Goal: Task Accomplishment & Management: Manage account settings

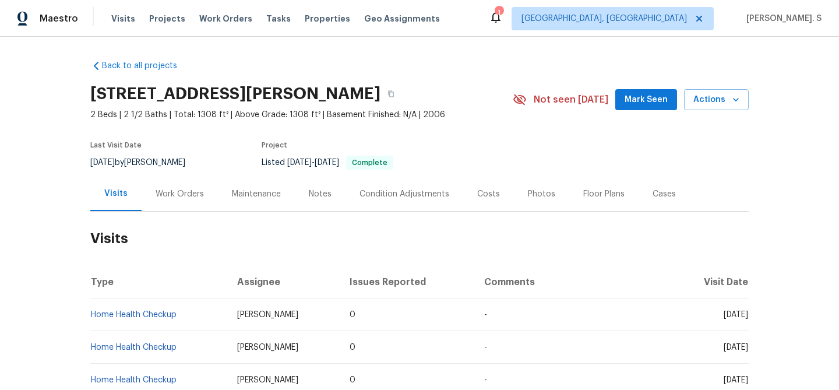
click at [179, 185] on div "Work Orders" at bounding box center [180, 193] width 76 height 34
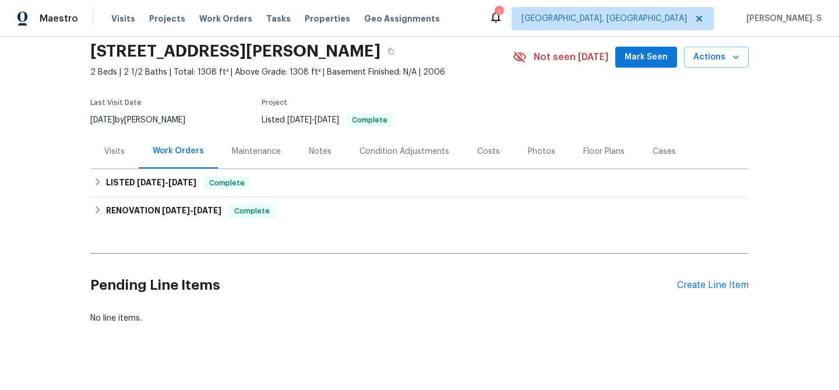
scroll to position [56, 0]
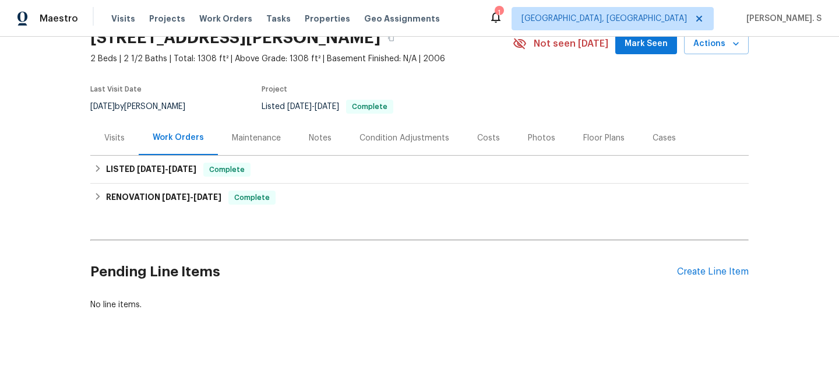
click at [709, 264] on div "Pending Line Items Create Line Item" at bounding box center [419, 272] width 658 height 54
click at [701, 274] on div "Create Line Item" at bounding box center [713, 271] width 72 height 11
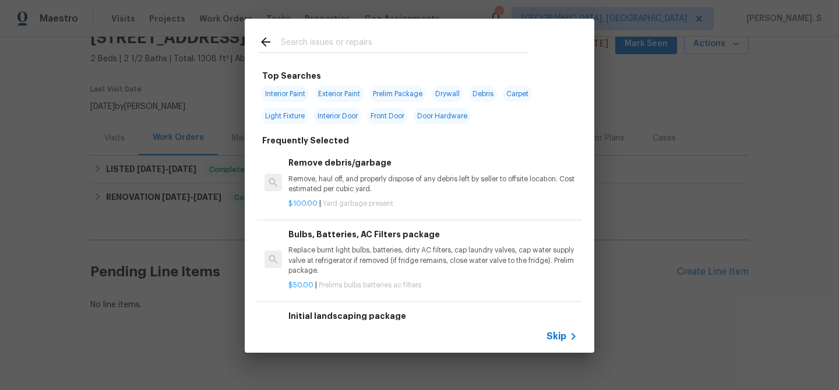
click at [347, 162] on h6 "Remove debris/garbage" at bounding box center [432, 162] width 289 height 13
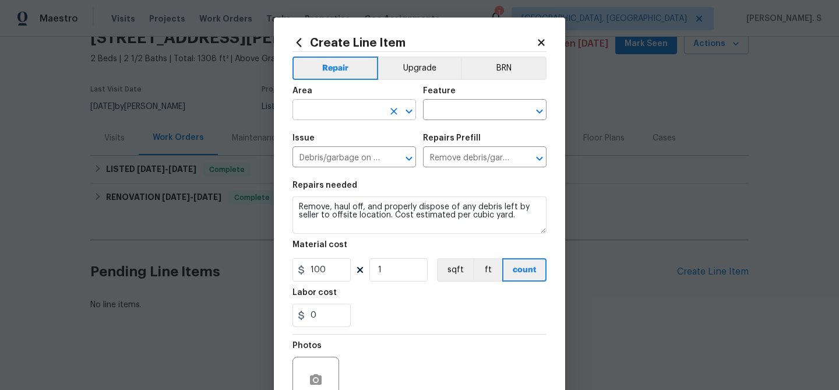
click at [408, 110] on icon "Open" at bounding box center [409, 111] width 14 height 14
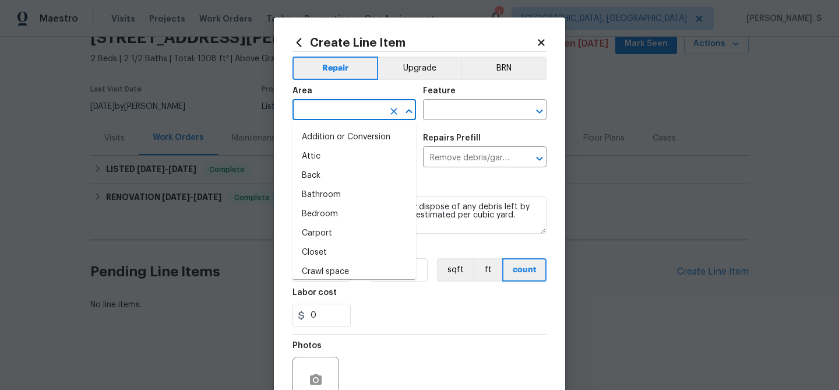
click at [408, 110] on icon "Close" at bounding box center [408, 111] width 6 height 4
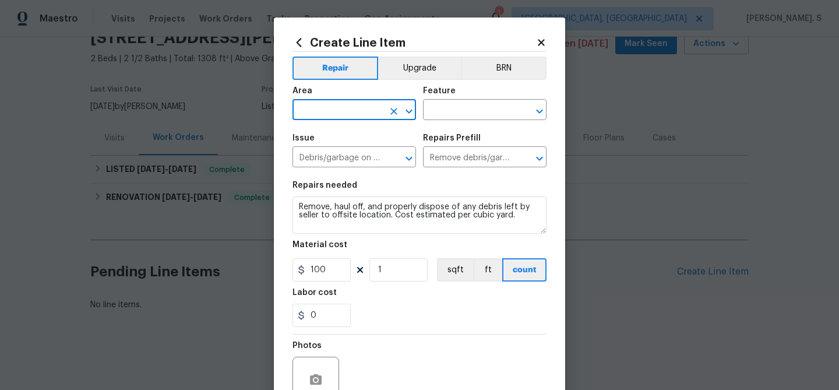
click at [408, 110] on icon "Open" at bounding box center [409, 111] width 14 height 14
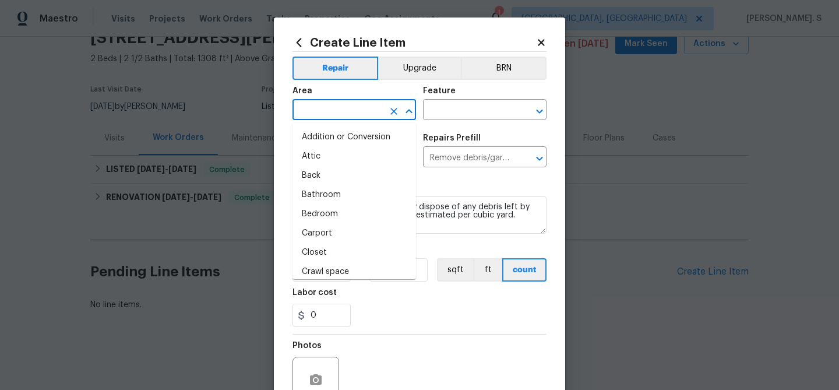
type input "k"
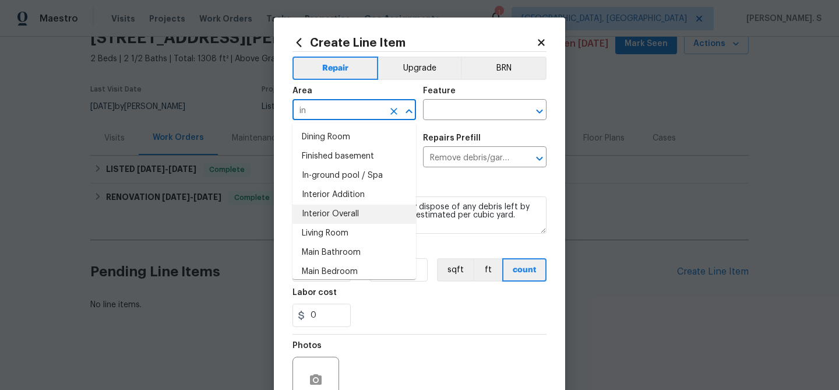
click at [390, 217] on li "Interior Overall" at bounding box center [353, 213] width 123 height 19
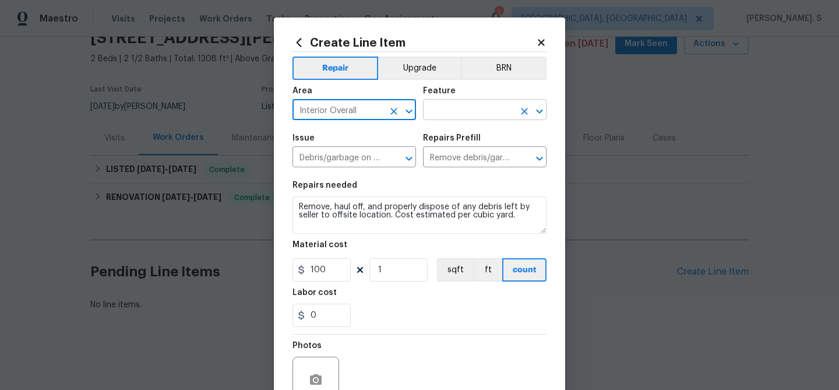
click at [542, 115] on icon "Open" at bounding box center [539, 111] width 14 height 14
type input "Interior Overall"
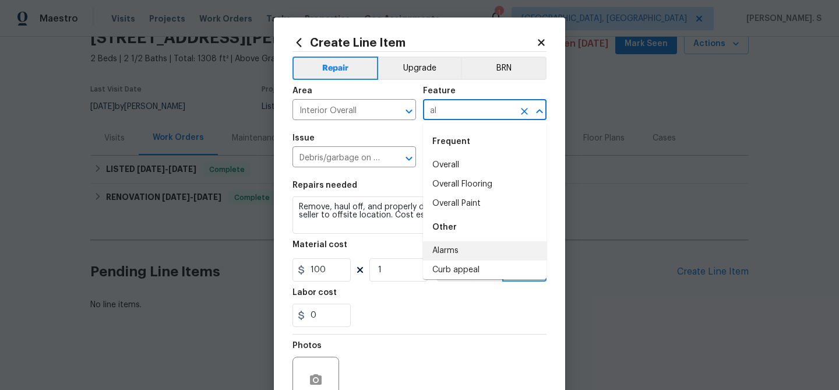
click at [453, 253] on li "Alarms" at bounding box center [484, 250] width 123 height 19
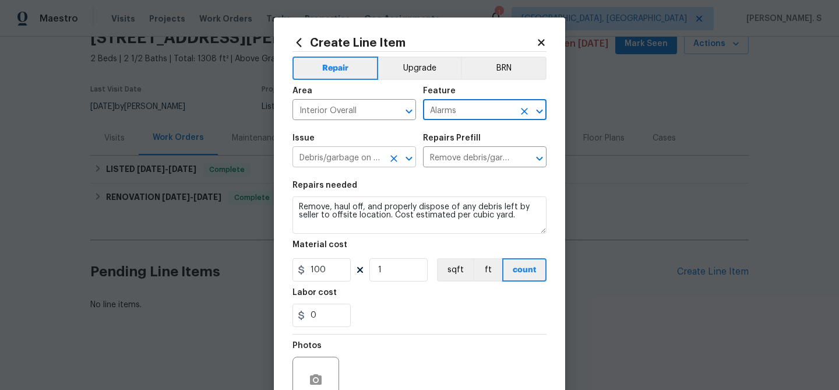
click at [407, 154] on icon "Open" at bounding box center [409, 158] width 14 height 14
type input "Alarms"
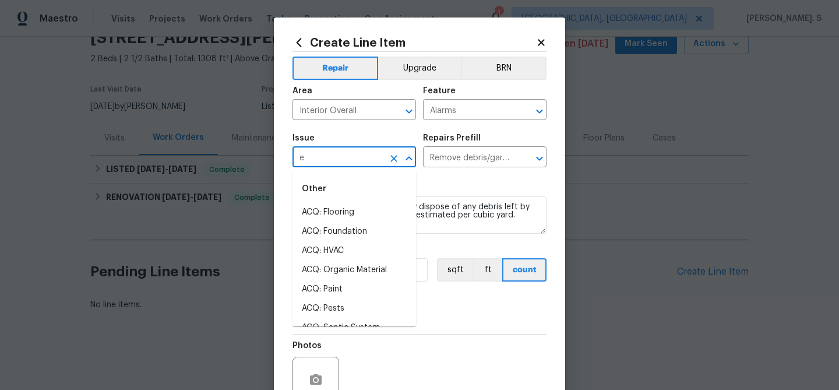
scroll to position [0, 0]
click at [348, 210] on li "Electrical" at bounding box center [353, 212] width 123 height 19
type input "Electrical"
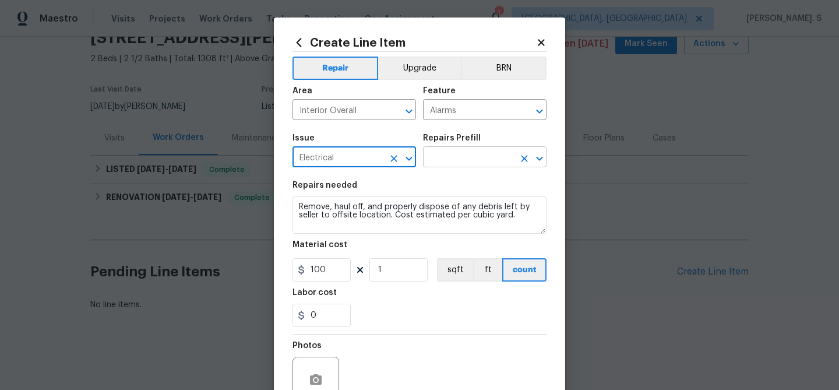
click at [541, 160] on icon "Open" at bounding box center [539, 158] width 14 height 14
type input "Electrical"
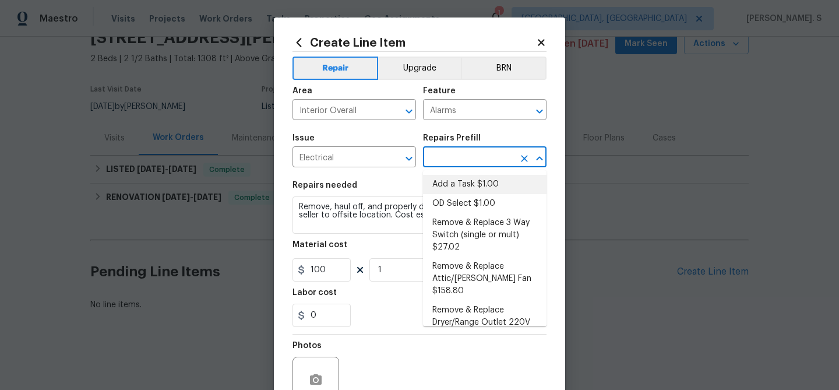
click at [483, 184] on li "Add a Task $1.00" at bounding box center [484, 184] width 123 height 19
type input "Add a Task $1.00"
type textarea "HPM to detail"
type input "1"
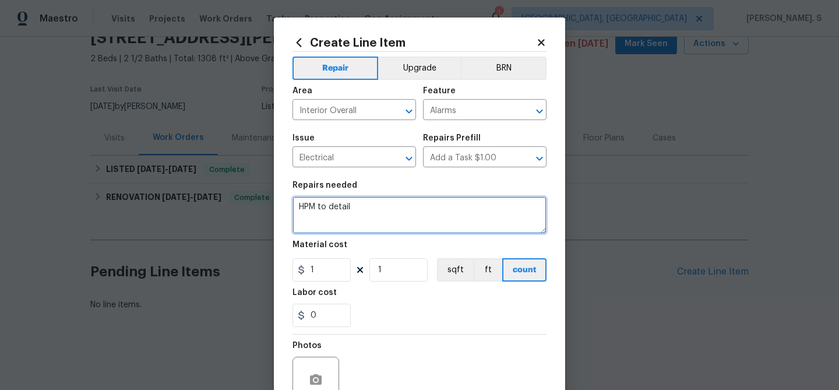
click at [384, 215] on textarea "HPM to detail" at bounding box center [419, 214] width 254 height 37
paste textarea "Feedback received that the smoke detector batteries are going bad. Please repla…"
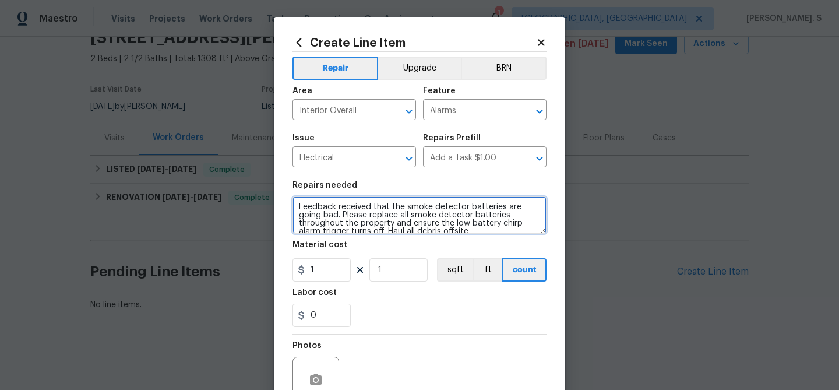
scroll to position [2, 0]
type textarea "Feedback received that the smoke detector batteries are going bad. Please repla…"
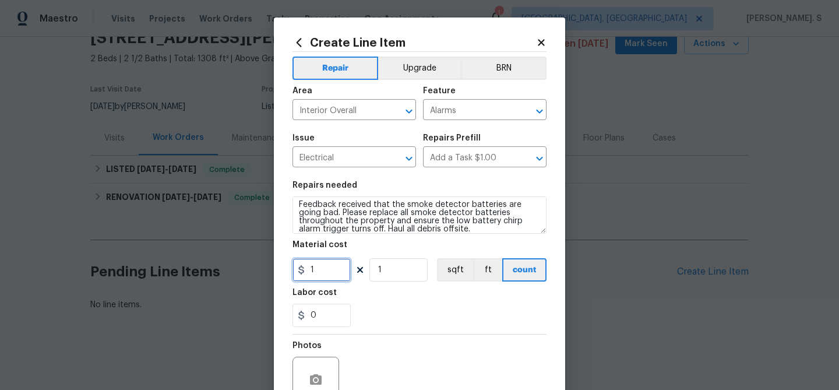
click at [330, 273] on input "1" at bounding box center [321, 269] width 58 height 23
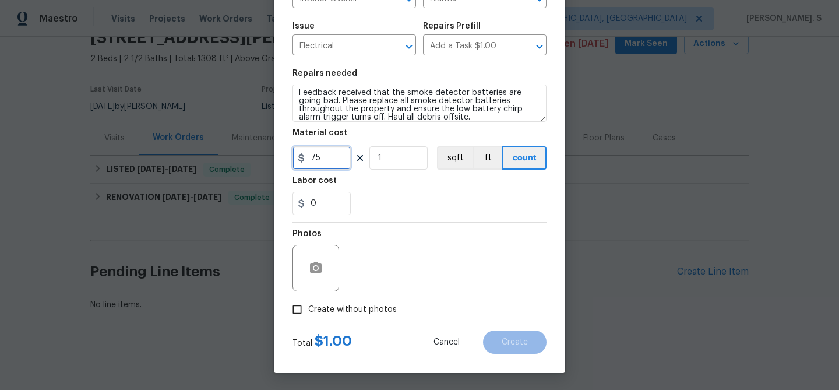
type input "75"
click at [337, 305] on span "Create without photos" at bounding box center [352, 309] width 89 height 12
click at [308, 305] on input "Create without photos" at bounding box center [297, 309] width 22 height 22
checkbox input "true"
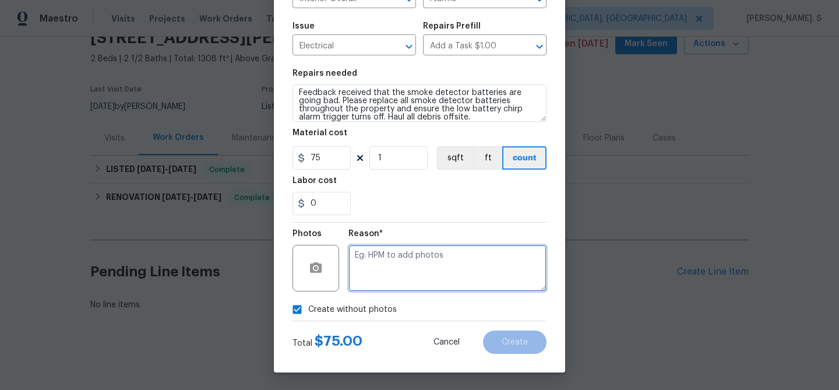
click at [425, 261] on textarea at bounding box center [447, 268] width 198 height 47
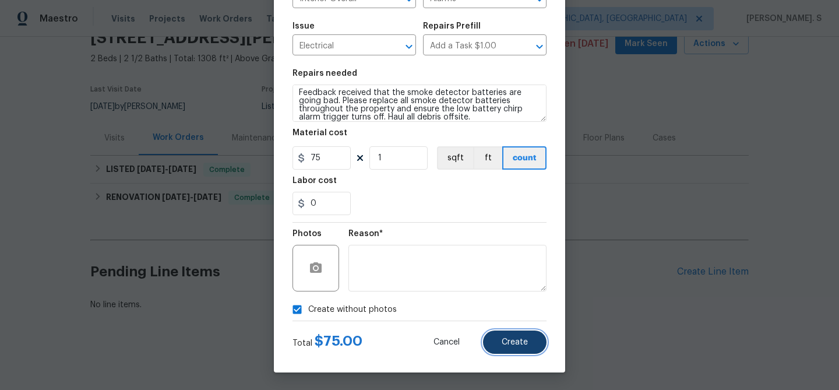
click at [510, 338] on span "Create" at bounding box center [514, 342] width 26 height 9
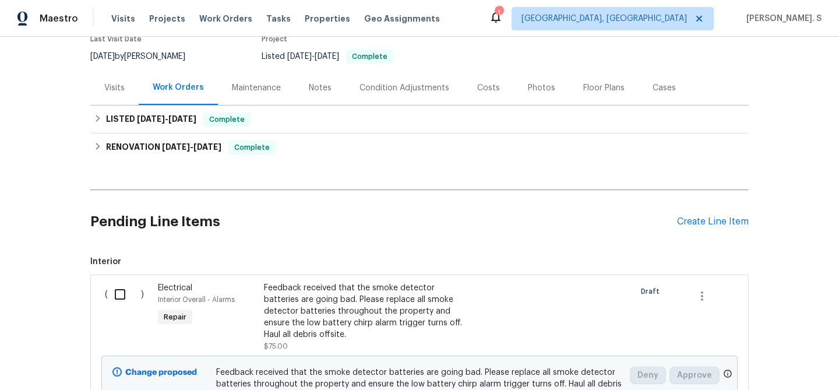
scroll to position [147, 0]
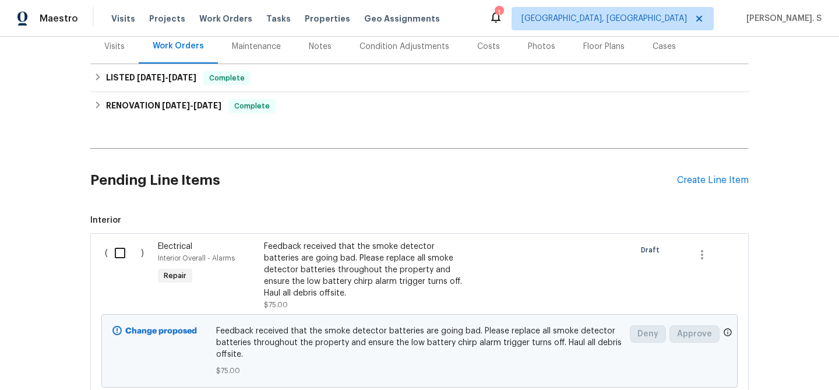
click at [125, 241] on input "checkbox" at bounding box center [124, 253] width 33 height 24
checkbox input "true"
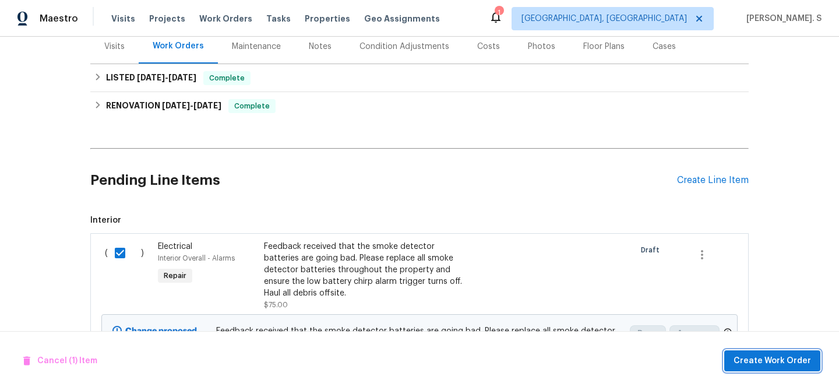
click at [782, 359] on span "Create Work Order" at bounding box center [771, 361] width 77 height 15
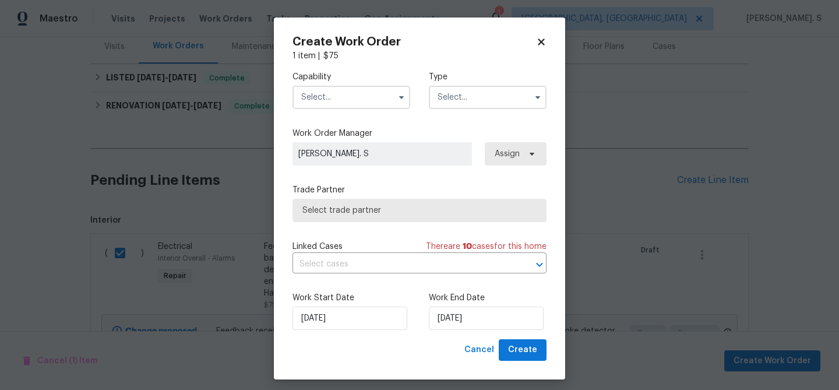
click at [356, 97] on input "text" at bounding box center [351, 97] width 118 height 23
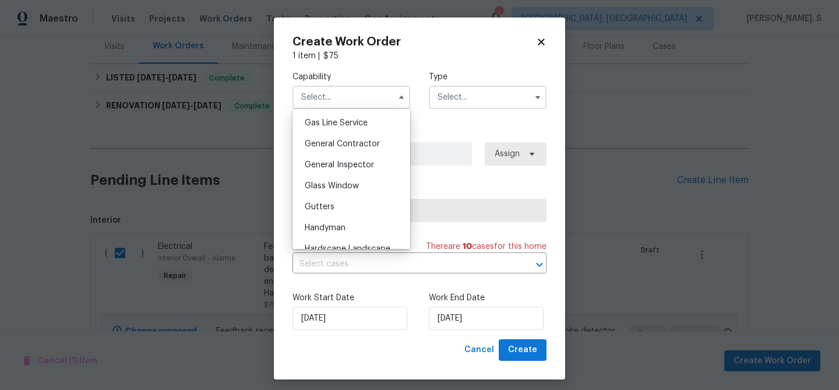
scroll to position [552, 0]
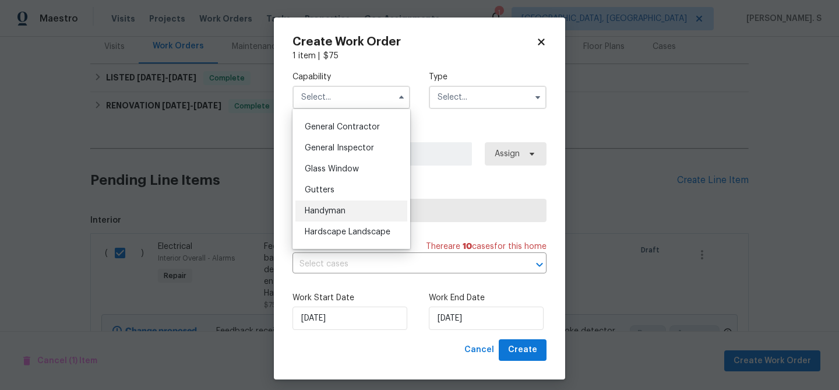
click at [346, 211] on div "Handyman" at bounding box center [351, 210] width 112 height 21
type input "Handyman"
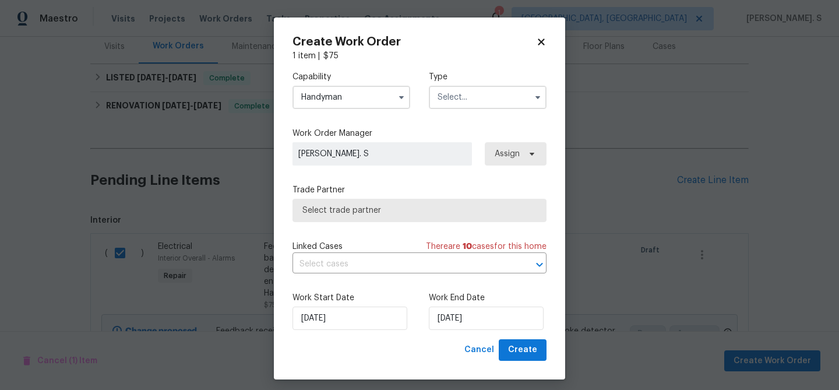
click at [459, 89] on input "text" at bounding box center [488, 97] width 118 height 23
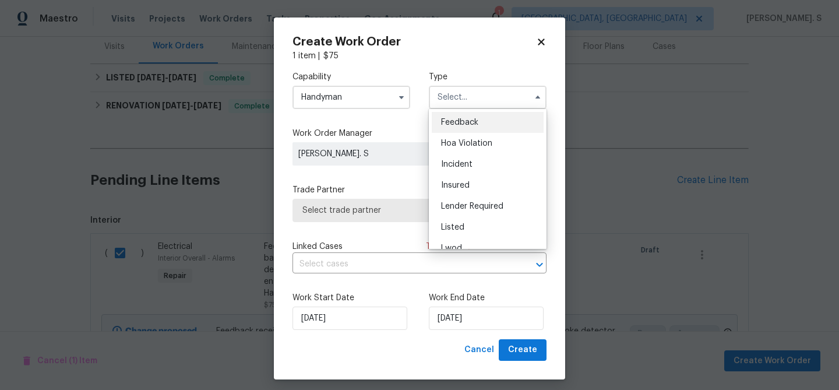
click at [459, 125] on span "Feedback" at bounding box center [459, 122] width 37 height 8
type input "Feedback"
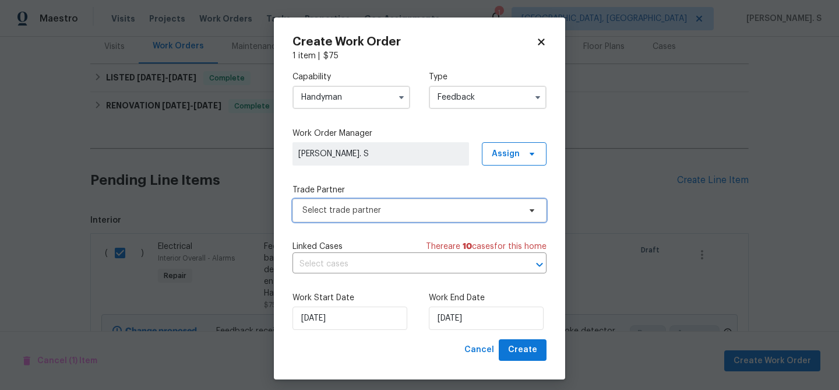
click at [438, 207] on span "Select trade partner" at bounding box center [410, 210] width 217 height 12
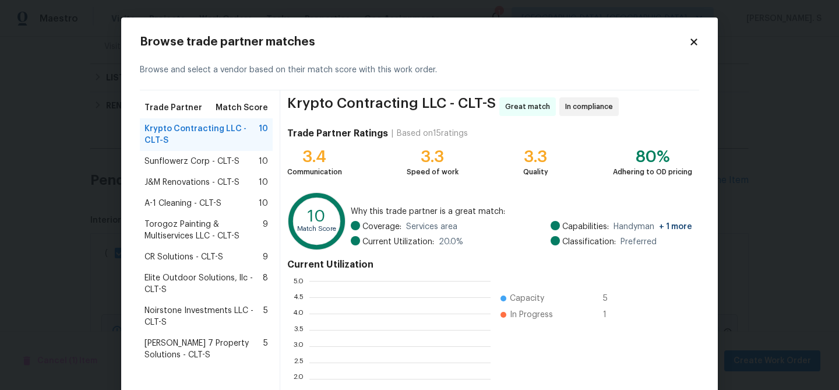
scroll to position [163, 181]
click at [198, 169] on div "Sunflowerz Corp - CLT-S 10" at bounding box center [206, 161] width 133 height 21
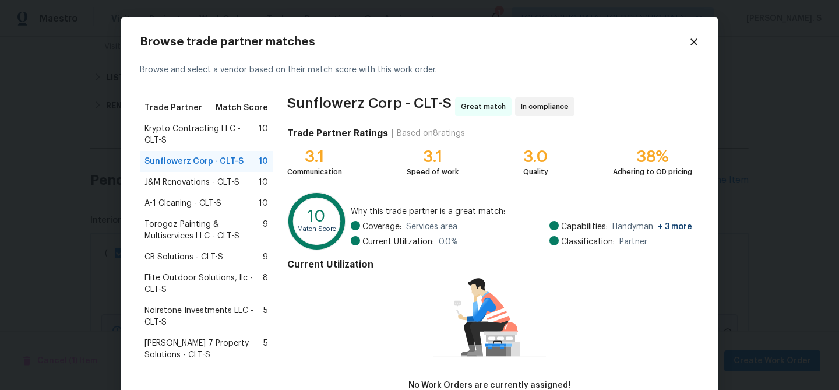
click at [200, 179] on span "J&M Renovations - CLT-S" at bounding box center [191, 182] width 95 height 12
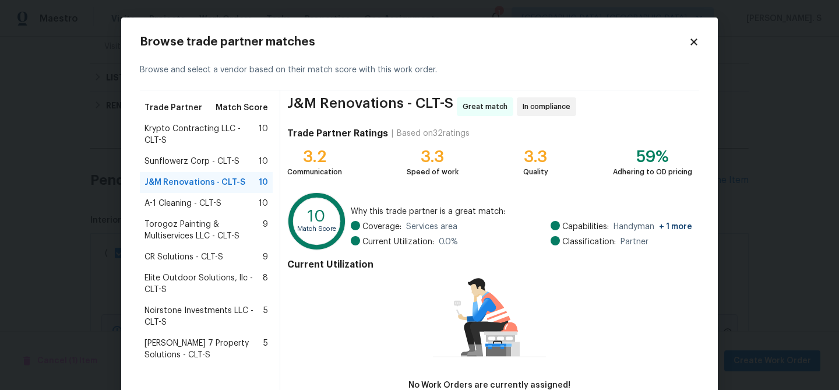
click at [193, 207] on span "A-1 Cleaning - CLT-S" at bounding box center [182, 203] width 77 height 12
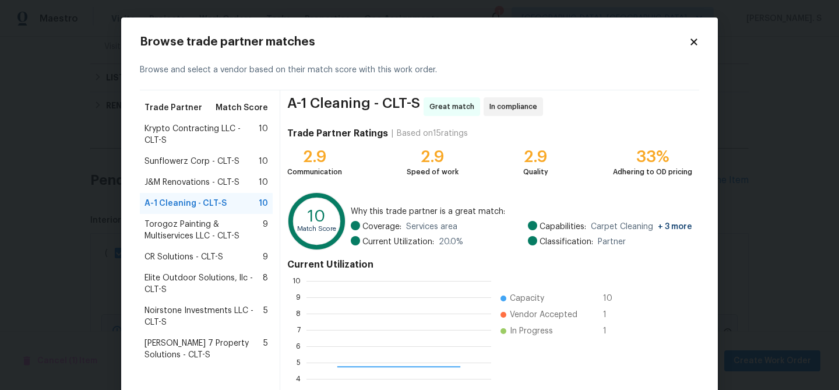
scroll to position [1, 1]
click at [188, 114] on div "Trade Partner Match Score" at bounding box center [206, 107] width 133 height 21
click at [190, 140] on span "Krypto Contracting LLC - CLT-S" at bounding box center [201, 134] width 114 height 23
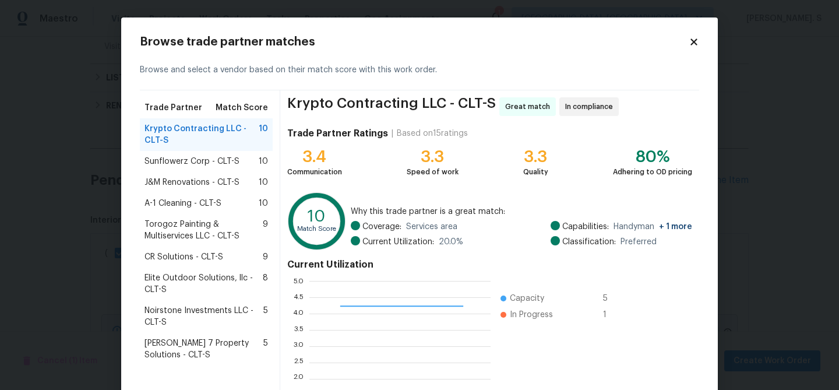
scroll to position [124, 0]
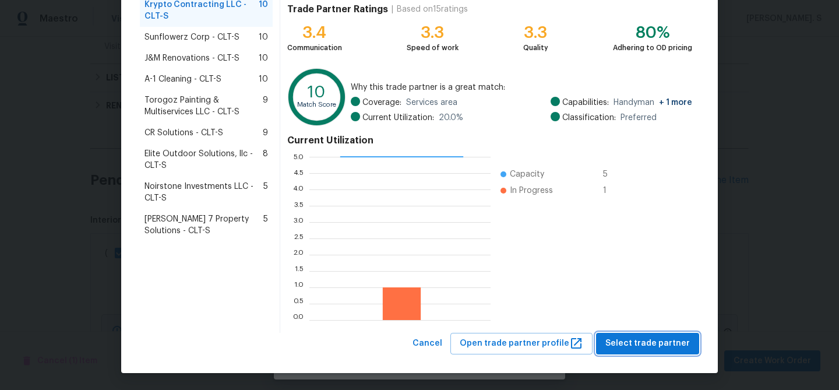
click at [685, 348] on span "Select trade partner" at bounding box center [647, 343] width 84 height 15
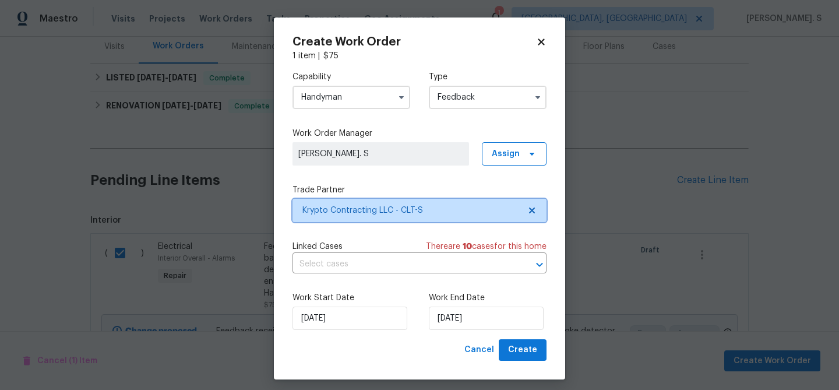
scroll to position [0, 0]
click at [423, 267] on input "text" at bounding box center [402, 264] width 221 height 18
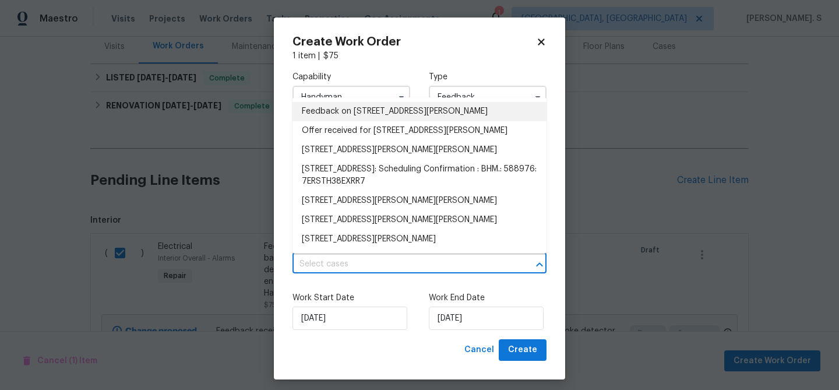
click at [369, 103] on li "Feedback on 12918 Mosby Ln, Charlotte, NC 28273" at bounding box center [419, 111] width 254 height 19
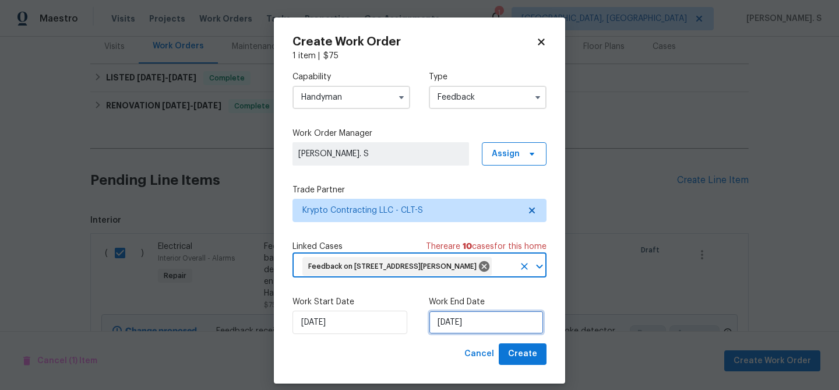
click at [451, 314] on input "10/13/2025" at bounding box center [486, 321] width 115 height 23
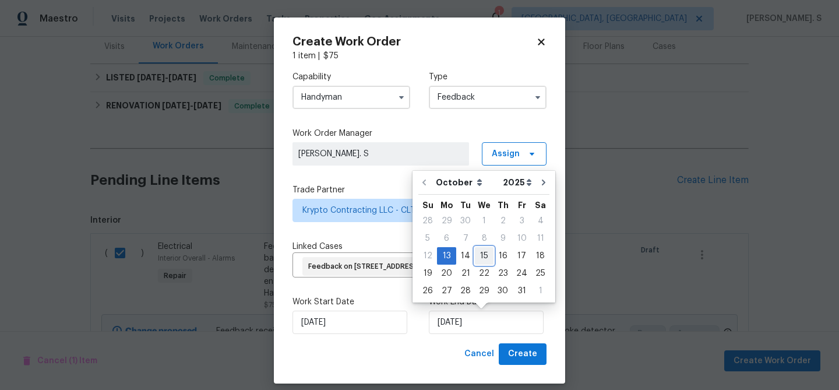
click at [480, 251] on div "15" at bounding box center [484, 256] width 19 height 16
type input "10/15/2025"
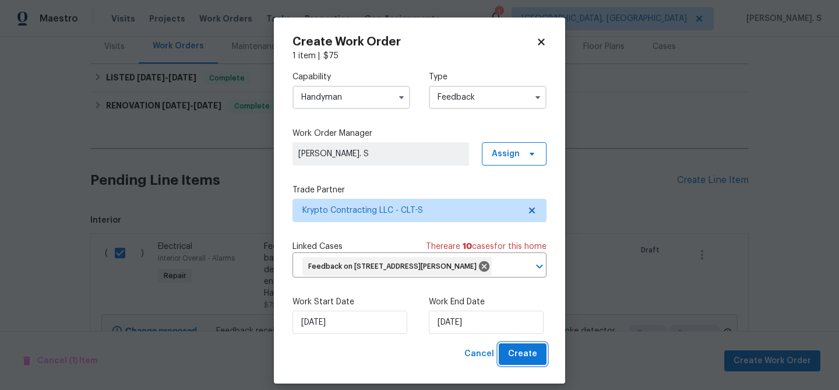
click at [516, 354] on span "Create" at bounding box center [522, 354] width 29 height 15
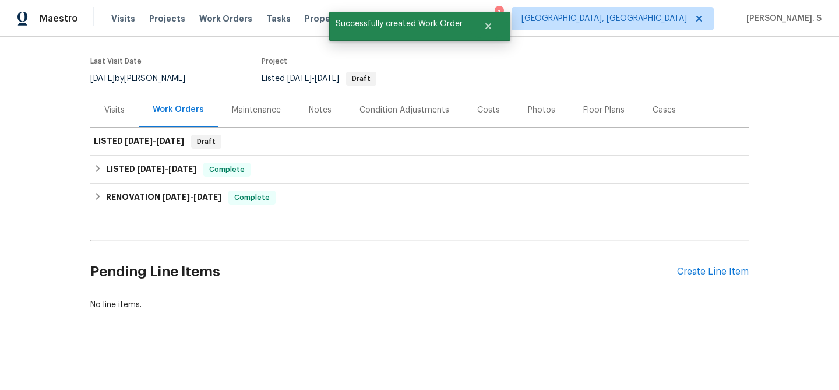
scroll to position [84, 0]
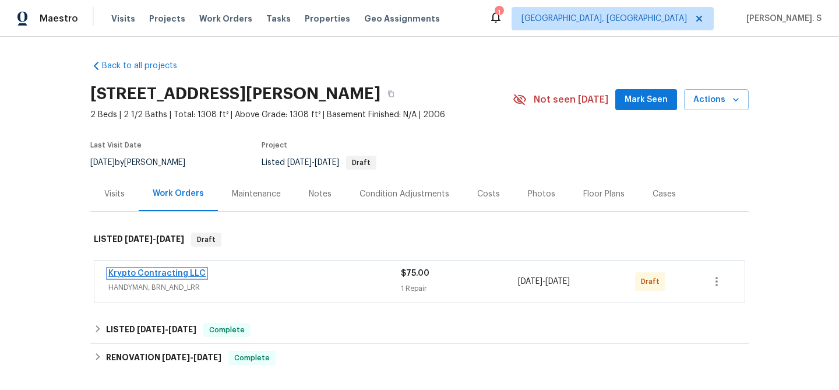
click at [152, 270] on link "Krypto Contracting LLC" at bounding box center [156, 273] width 97 height 8
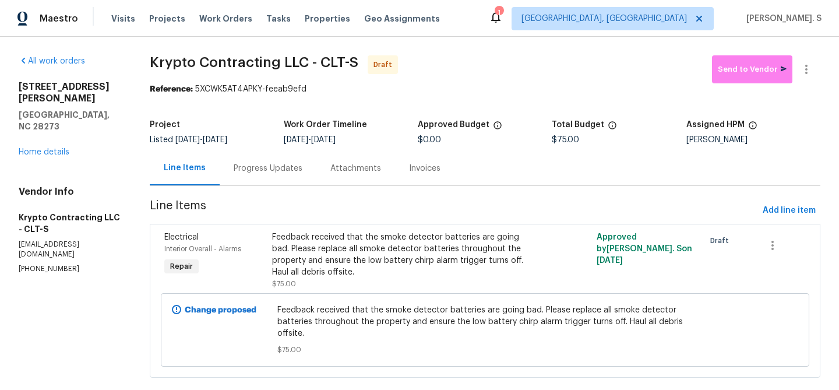
click at [275, 165] on div "Progress Updates" at bounding box center [268, 168] width 69 height 12
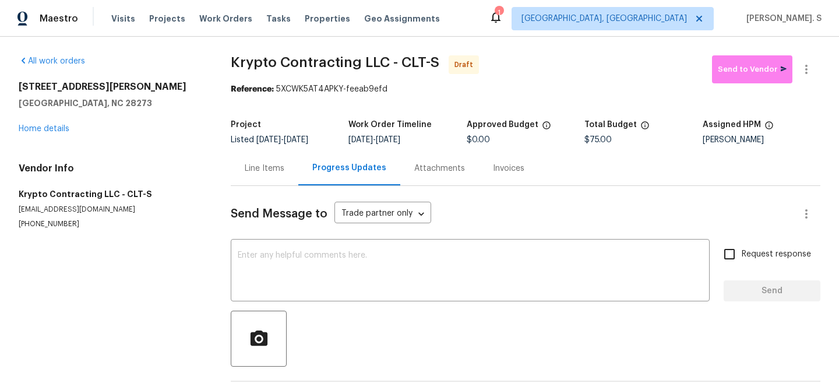
click at [301, 248] on div "x ​" at bounding box center [470, 271] width 479 height 59
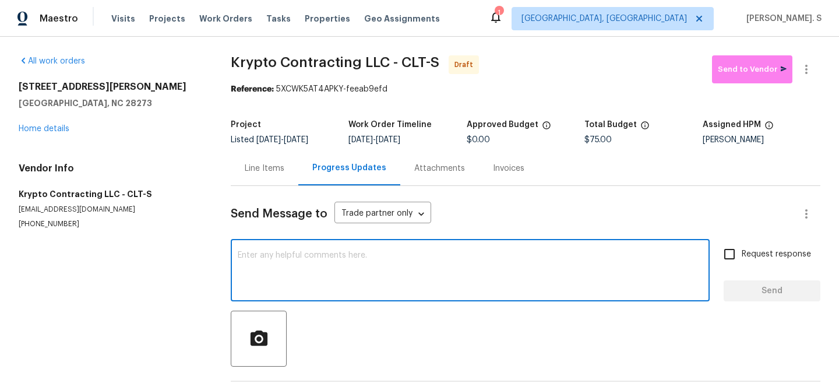
paste textarea "Hi this is Glory with Opendoor. I’m confirming you received the WO for the prop…"
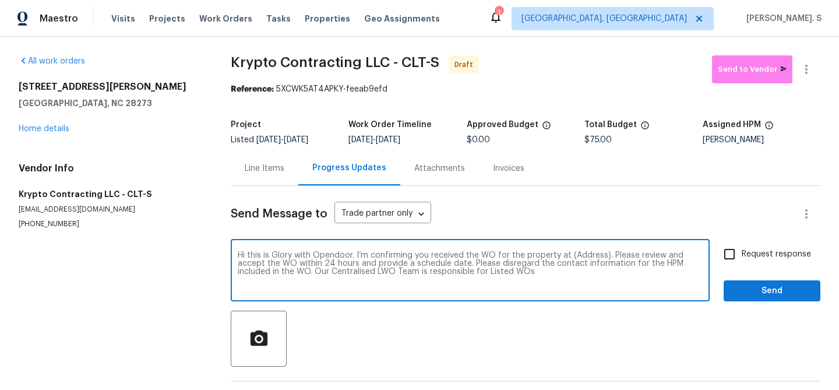
click at [582, 255] on textarea "Hi this is Glory with Opendoor. I’m confirming you received the WO for the prop…" at bounding box center [470, 271] width 465 height 41
paste textarea "12918 Mosby Ln, Charlotte, NC 28273"
type textarea "Hi this is Glory with Opendoor. I’m confirming you received the WO for the prop…"
click at [814, 77] on button "button" at bounding box center [806, 69] width 28 height 28
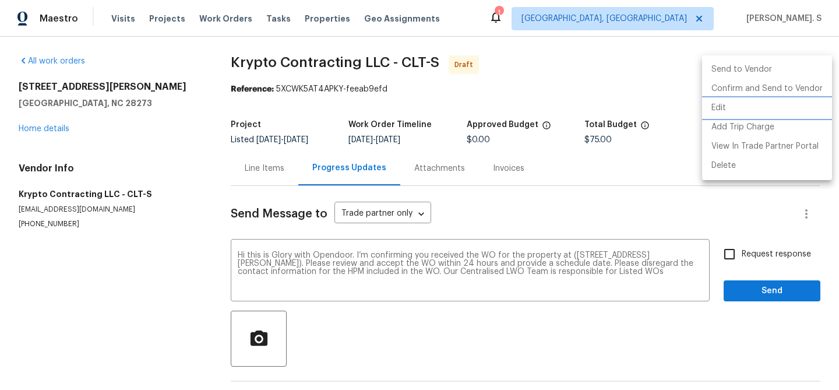
click at [773, 98] on li "Edit" at bounding box center [767, 107] width 130 height 19
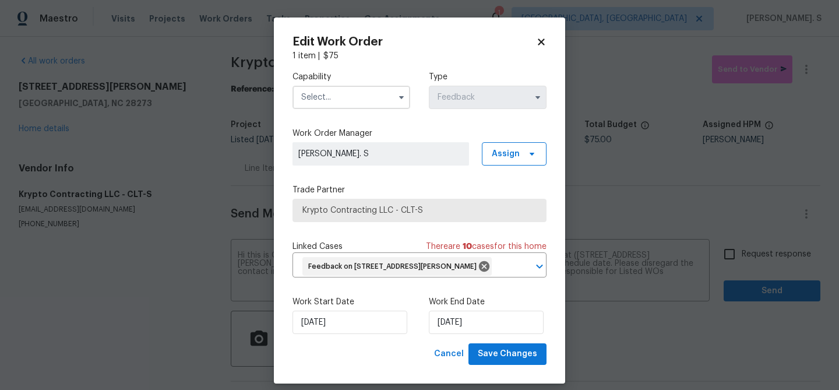
click at [306, 106] on input "text" at bounding box center [351, 97] width 118 height 23
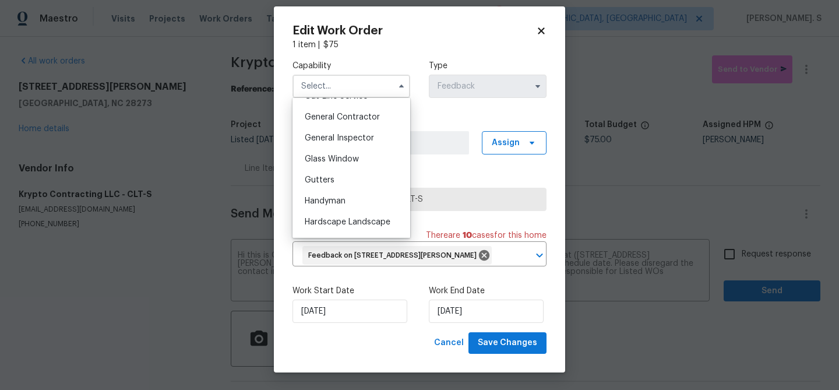
scroll to position [567, 0]
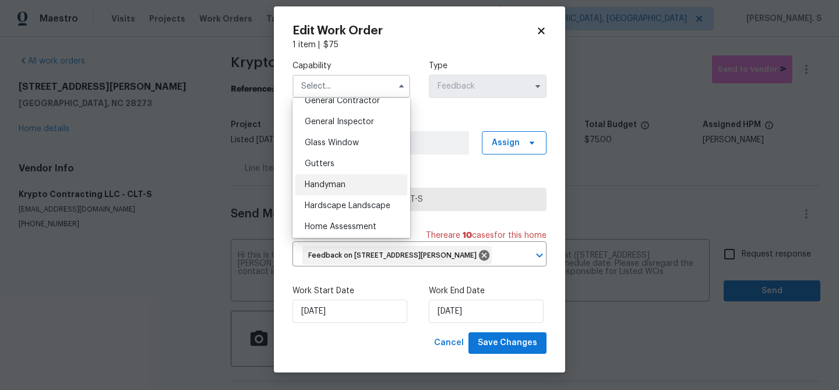
click at [324, 176] on div "Handyman" at bounding box center [351, 184] width 112 height 21
type input "Handyman"
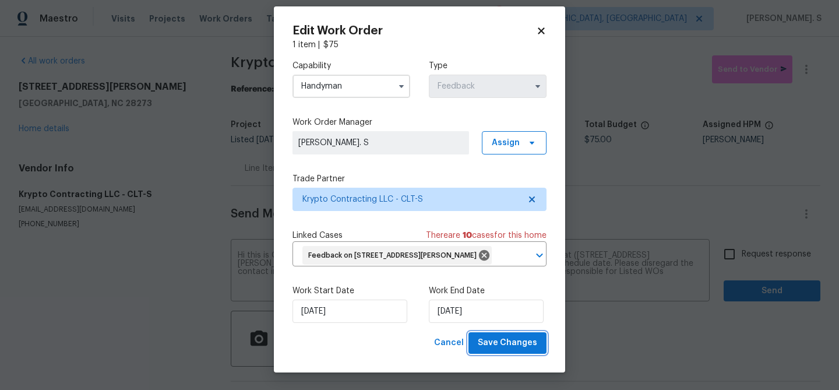
click at [526, 336] on span "Save Changes" at bounding box center [507, 342] width 59 height 15
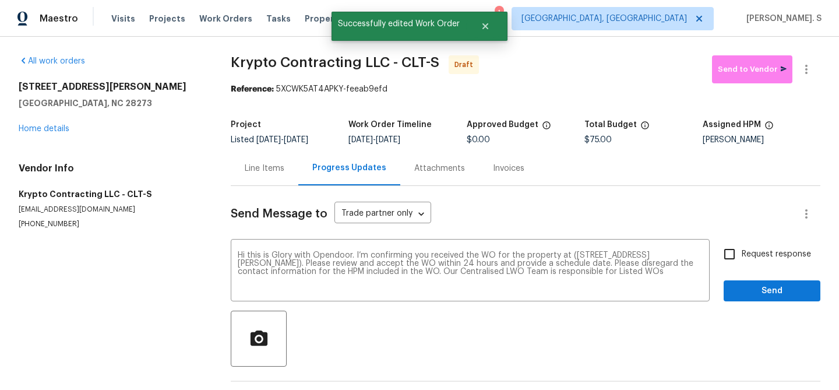
scroll to position [0, 0]
click at [748, 258] on span "Request response" at bounding box center [775, 254] width 69 height 12
click at [741, 258] on input "Request response" at bounding box center [729, 254] width 24 height 24
checkbox input "true"
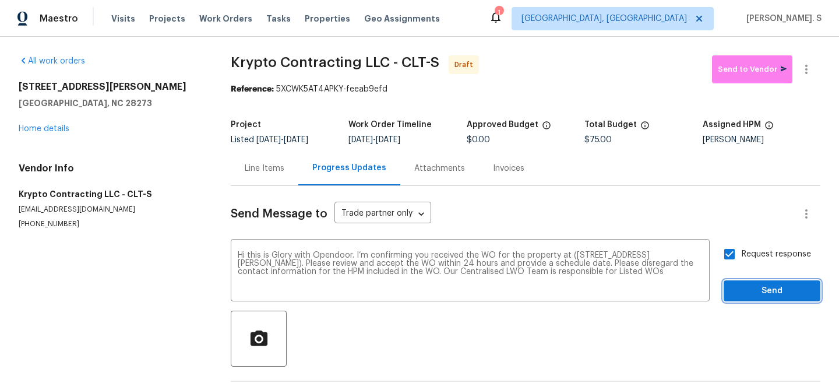
click at [756, 301] on button "Send" at bounding box center [771, 291] width 97 height 22
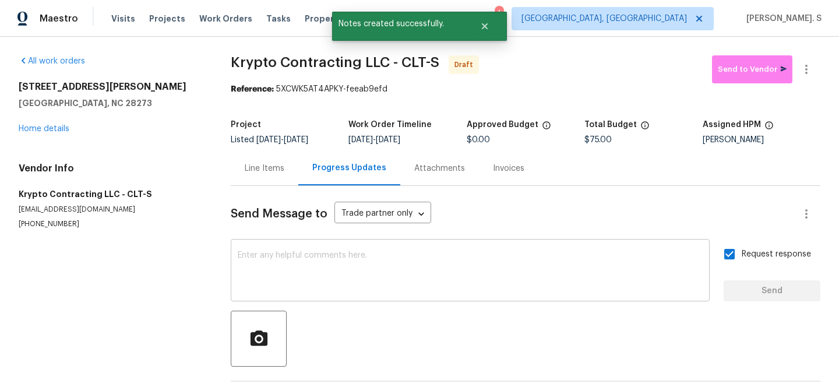
click at [556, 269] on textarea at bounding box center [470, 271] width 465 height 41
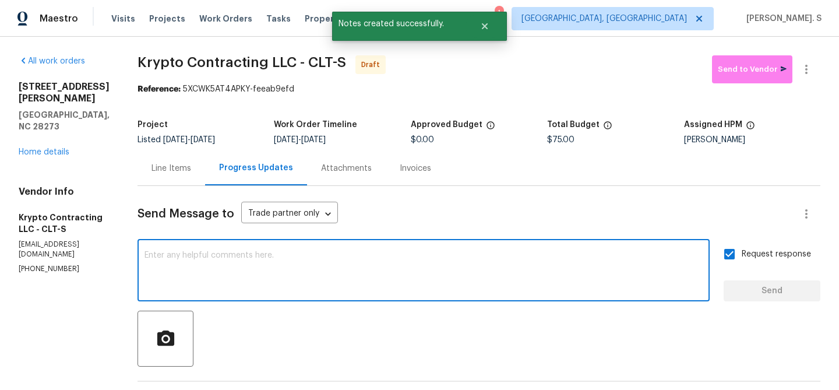
paste textarea "The Work Orders must include before-photos (both close-up and wide-angle) and a…"
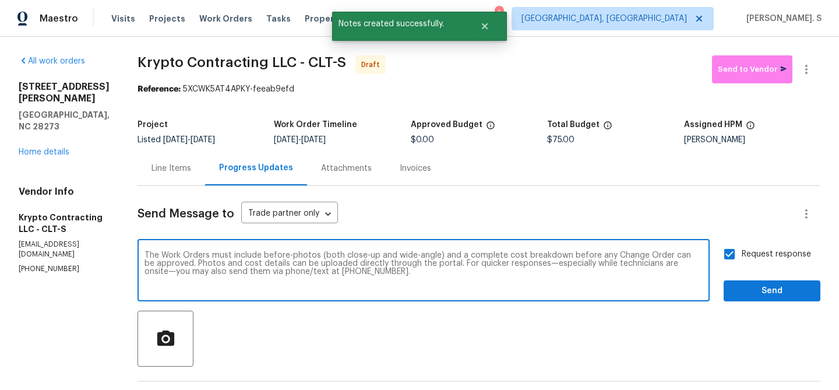
type textarea "The Work Orders must include before-photos (both close-up and wide-angle) and a…"
click at [813, 278] on div "Request response Send" at bounding box center [771, 271] width 97 height 59
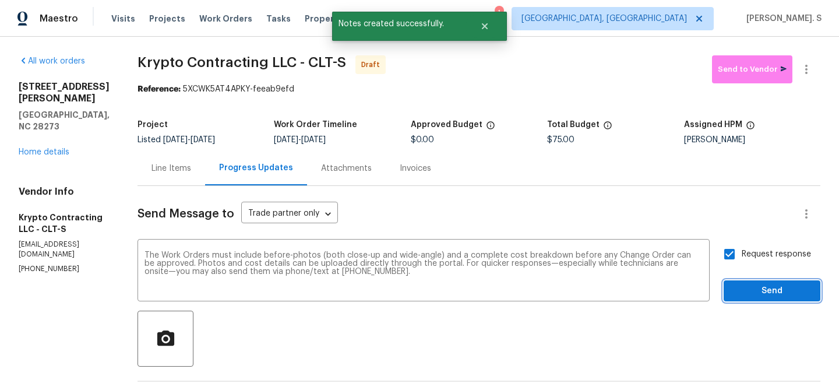
click at [803, 295] on span "Send" at bounding box center [772, 291] width 78 height 15
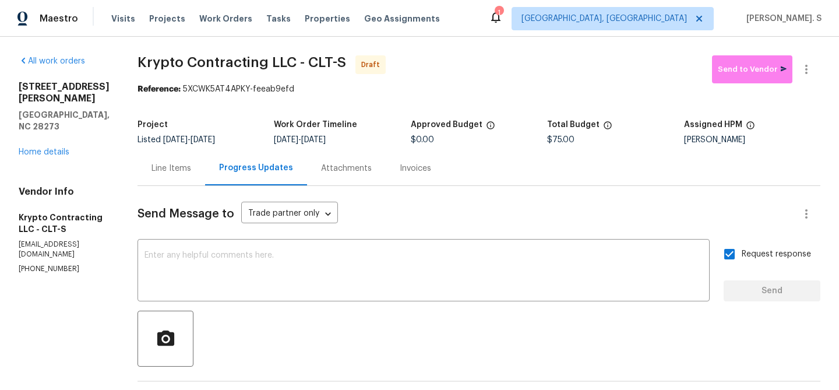
click at [201, 62] on span "Krypto Contracting LLC - CLT-S" at bounding box center [241, 62] width 208 height 14
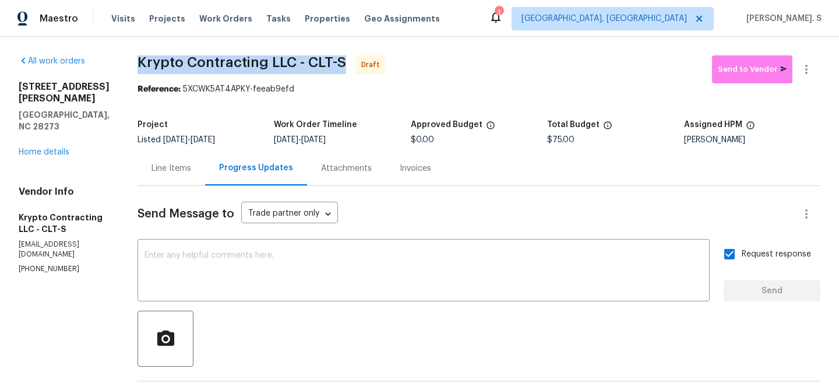
copy span "Krypto Contracting LLC - CLT-S"
click at [806, 74] on icon "button" at bounding box center [806, 69] width 14 height 14
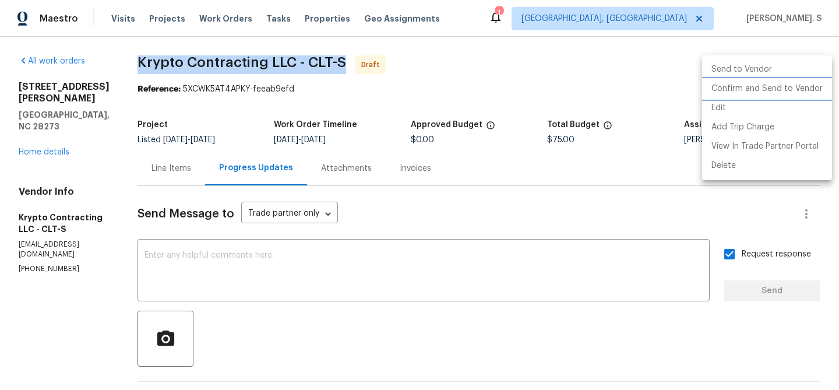
click at [771, 84] on li "Confirm and Send to Vendor" at bounding box center [767, 88] width 130 height 19
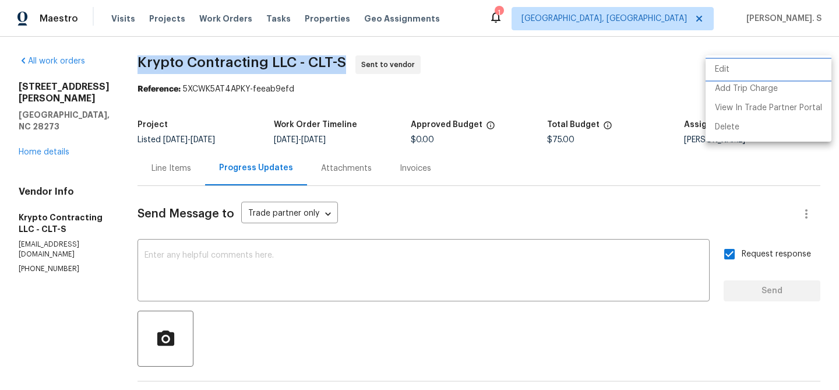
copy span "Krypto Contracting LLC - CLT-S"
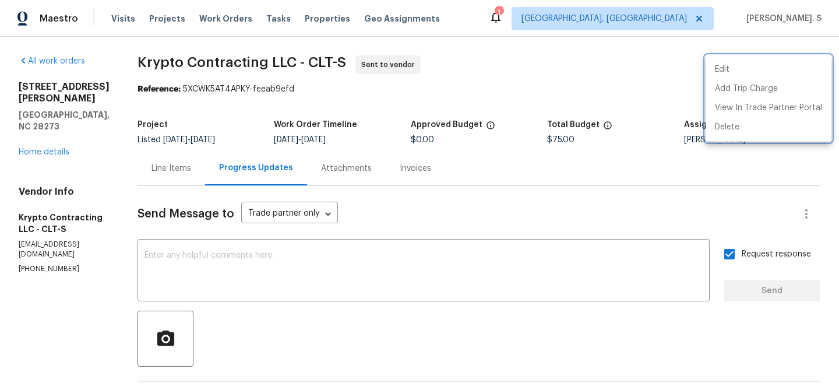
drag, startPoint x: 192, startPoint y: 86, endPoint x: 304, endPoint y: 87, distance: 111.8
click at [304, 87] on div at bounding box center [419, 195] width 839 height 390
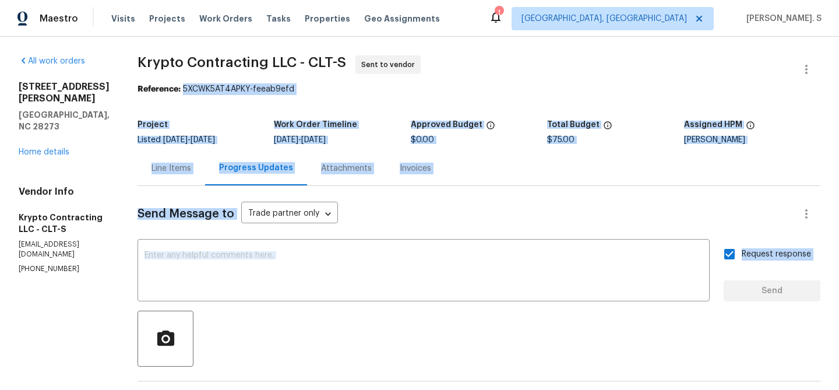
drag, startPoint x: 304, startPoint y: 88, endPoint x: 193, endPoint y: 87, distance: 110.7
click at [193, 87] on div "Reference: 5XCWK5AT4APKY-feeab9efd" at bounding box center [478, 89] width 683 height 12
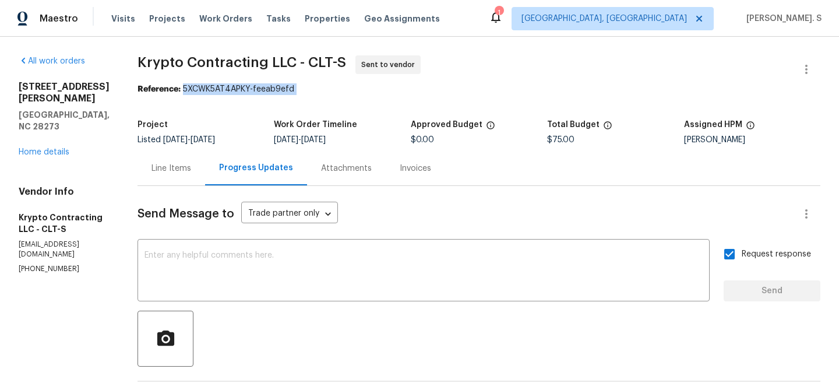
drag, startPoint x: 193, startPoint y: 87, endPoint x: 326, endPoint y: 89, distance: 132.2
click at [326, 89] on div "Reference: 5XCWK5AT4APKY-feeab9efd" at bounding box center [478, 89] width 683 height 12
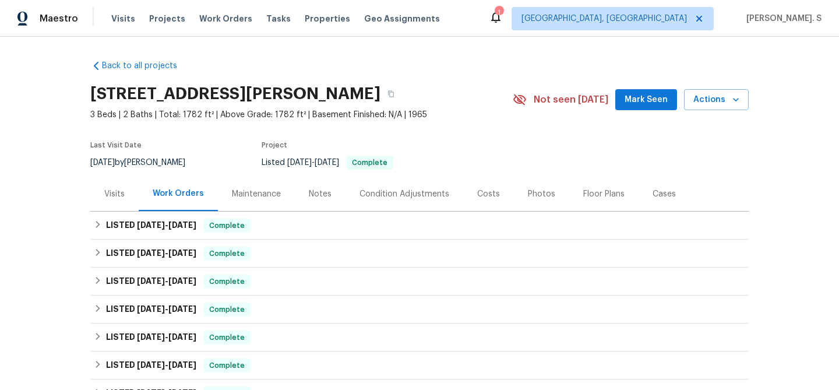
click at [115, 195] on div "Visits" at bounding box center [114, 194] width 20 height 12
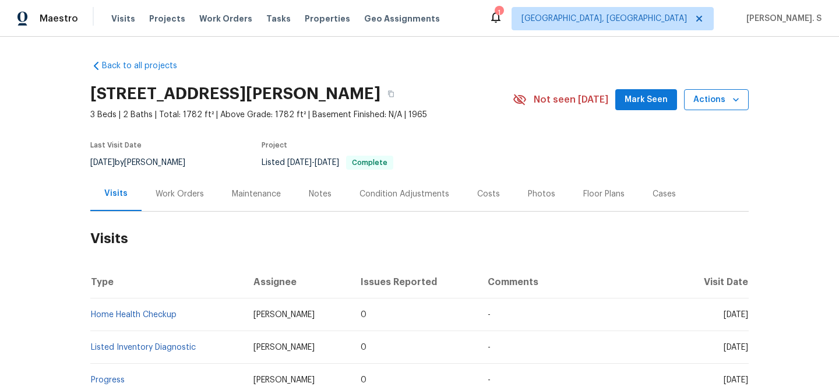
click at [711, 94] on span "Actions" at bounding box center [716, 100] width 46 height 15
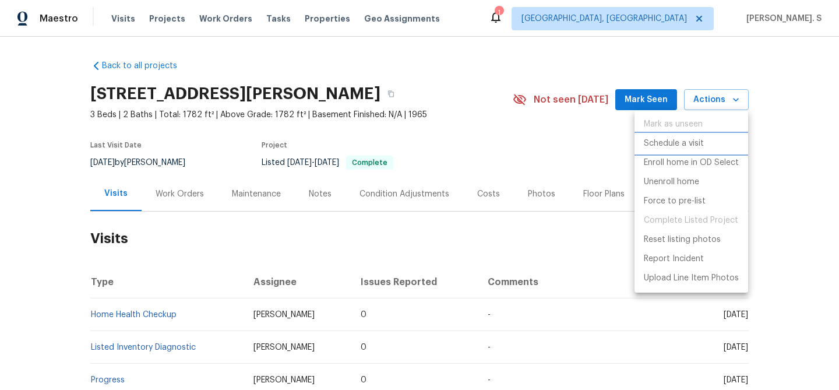
click at [666, 145] on p "Schedule a visit" at bounding box center [674, 143] width 60 height 12
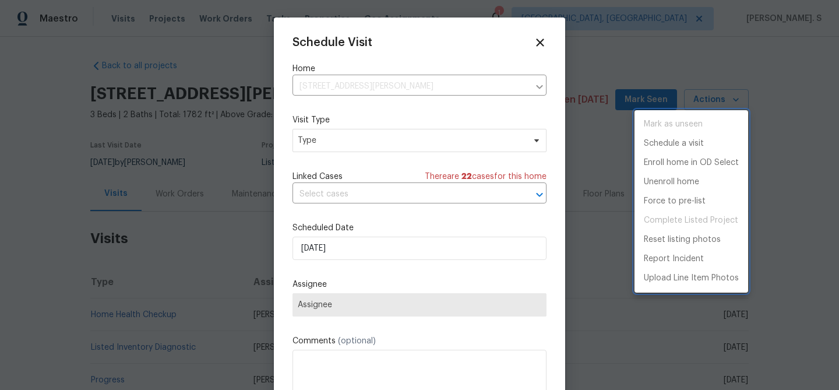
click at [363, 130] on div at bounding box center [419, 195] width 839 height 390
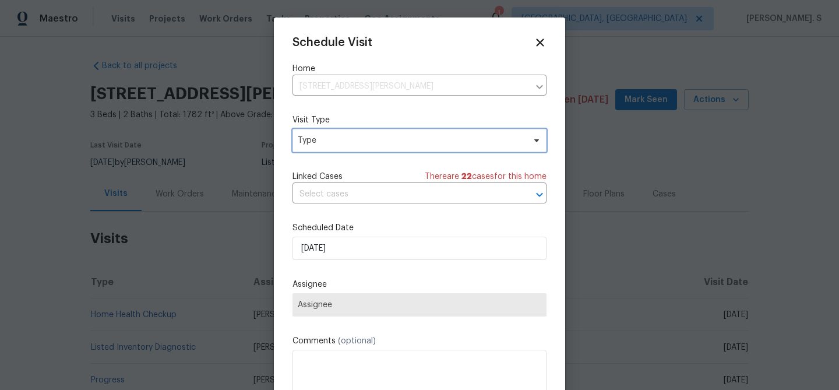
click at [317, 145] on span "Type" at bounding box center [411, 141] width 227 height 12
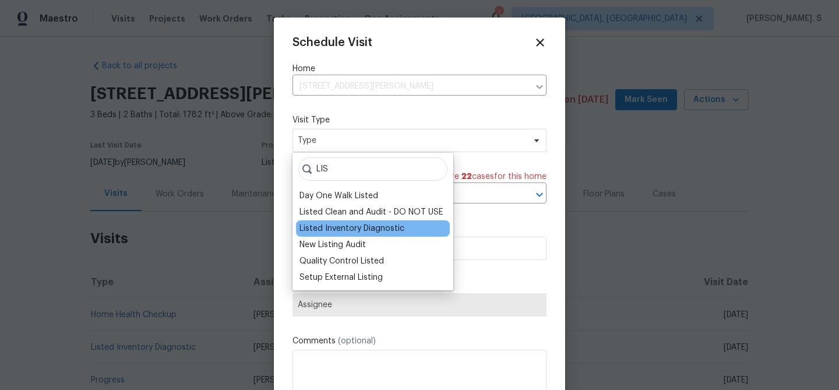
type input "LIS"
click at [323, 222] on div "Listed Inventory Diagnostic" at bounding box center [351, 228] width 105 height 12
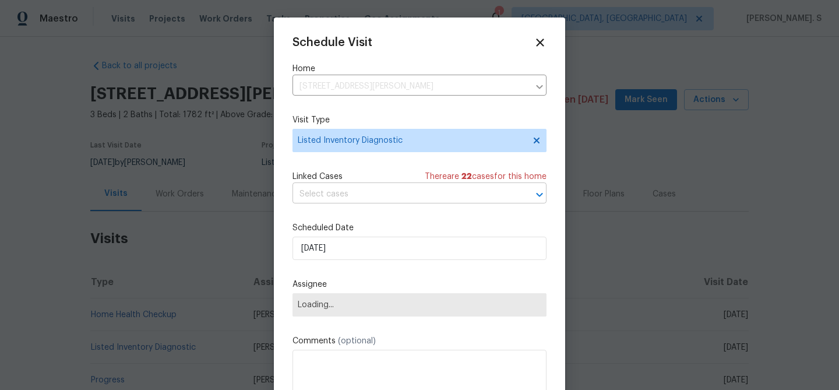
click at [351, 196] on input "text" at bounding box center [402, 194] width 221 height 18
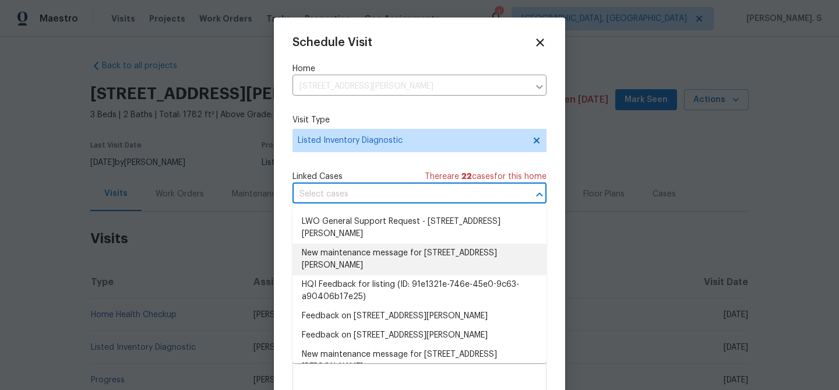
scroll to position [36, 0]
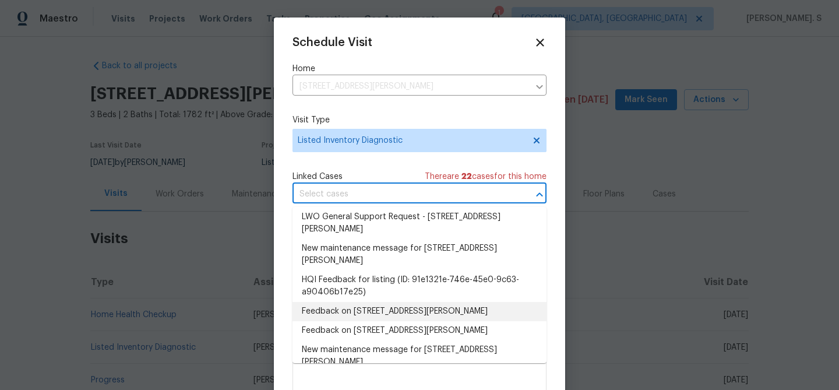
click at [333, 312] on li "Feedback on 17 Crestview Dr, Greenwood, IN 46143" at bounding box center [419, 311] width 254 height 19
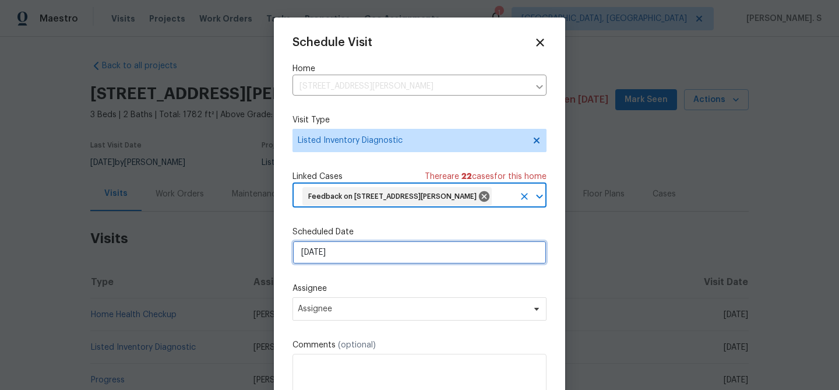
click at [331, 260] on input "[DATE]" at bounding box center [419, 252] width 254 height 23
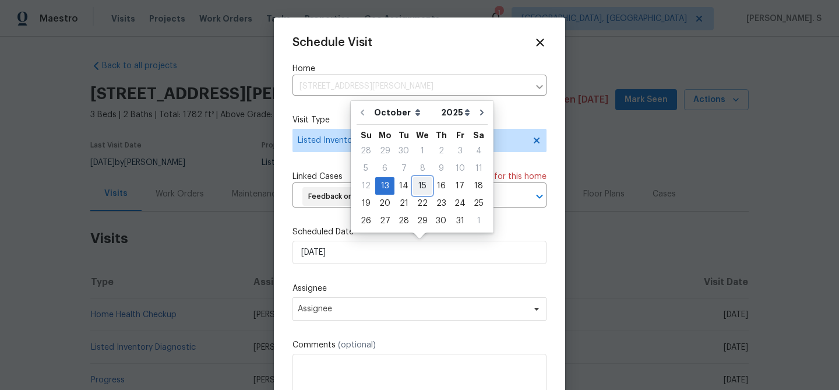
click at [419, 189] on div "15" at bounding box center [422, 186] width 19 height 16
type input "[DATE]"
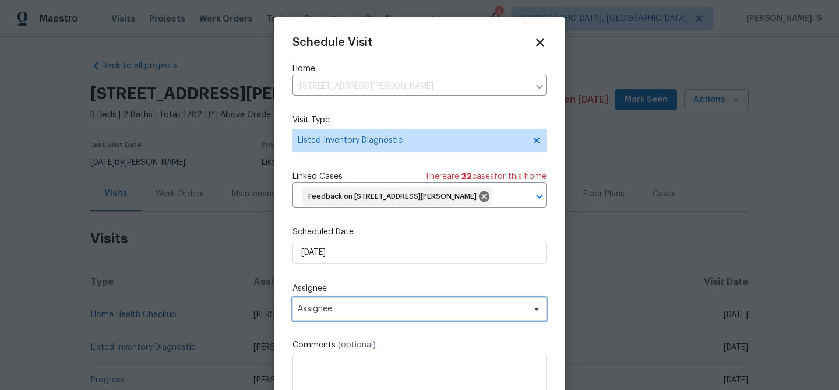
click at [360, 312] on span "Assignee" at bounding box center [412, 308] width 228 height 9
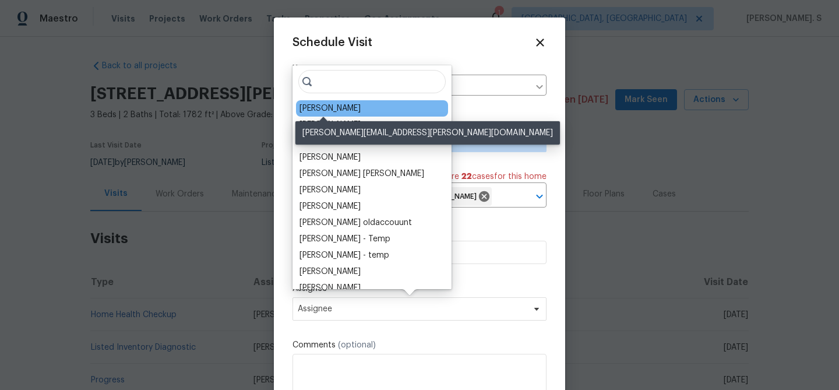
click at [323, 110] on div "Dodd Drayer" at bounding box center [329, 109] width 61 height 12
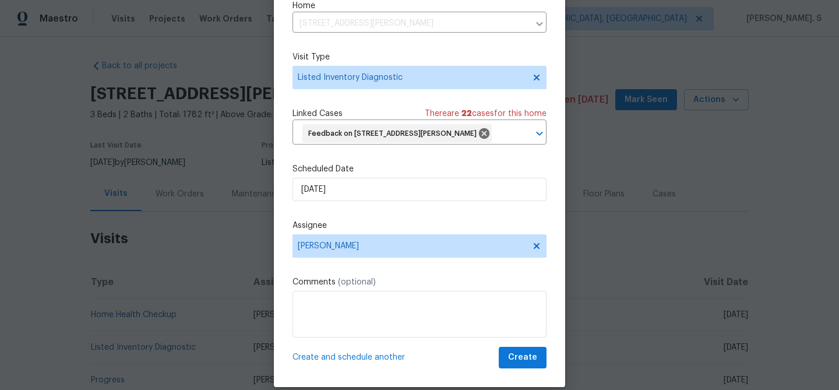
scroll to position [53, 0]
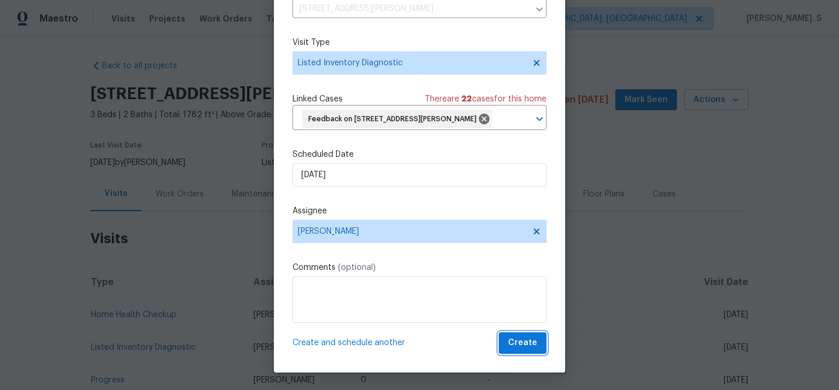
click at [516, 349] on span "Create" at bounding box center [522, 342] width 29 height 15
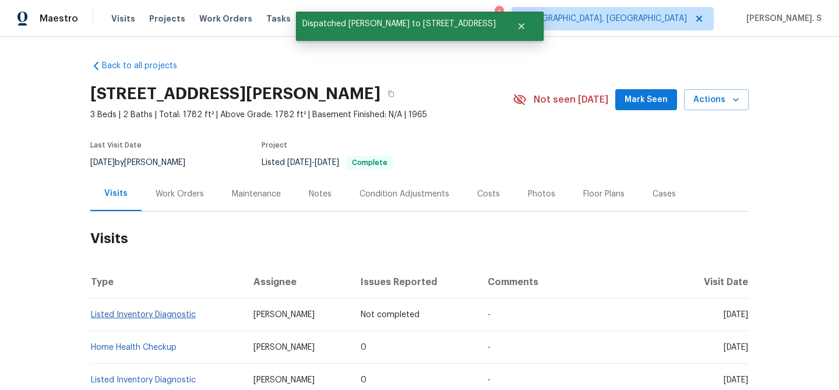
scroll to position [0, 0]
click at [120, 318] on link "Listed Inventory Diagnostic" at bounding box center [143, 314] width 105 height 8
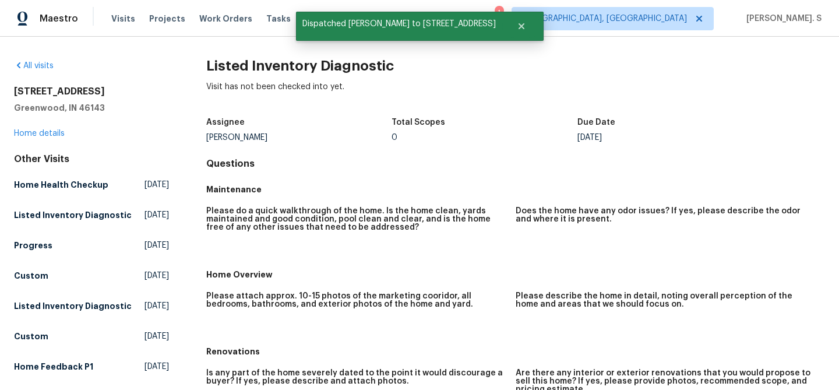
click at [243, 70] on h2 "Listed Inventory Diagnostic" at bounding box center [515, 66] width 618 height 12
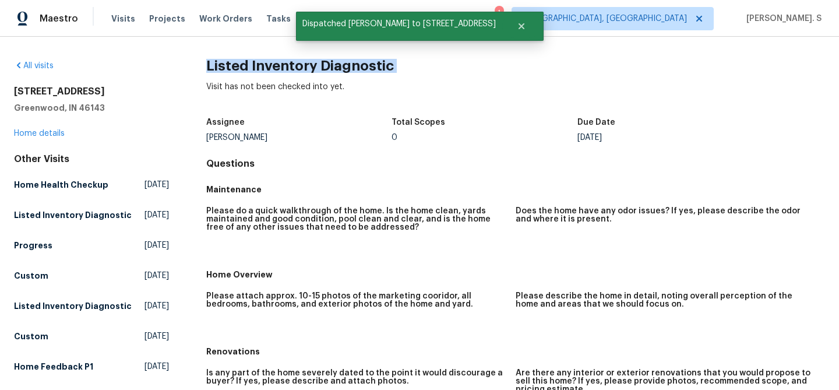
copy h2 "Listed Inventory Diagnostic"
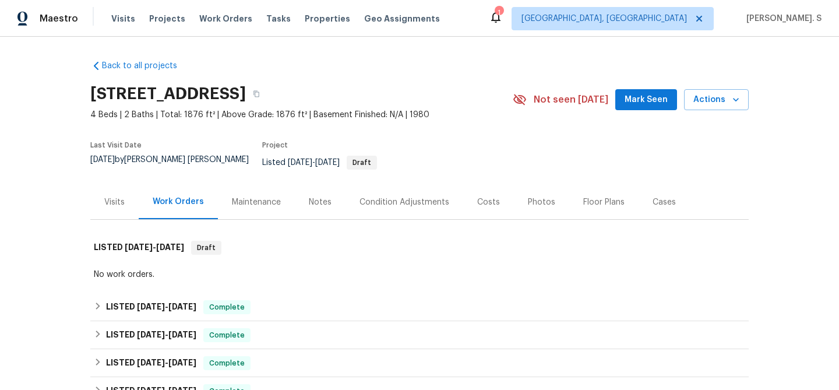
click at [105, 215] on div "Back to all projects [STREET_ADDRESS] 4 Beds | 2 Baths | Total: 1876 ft² | Abov…" at bounding box center [419, 310] width 658 height 518
click at [105, 210] on div "Visits" at bounding box center [114, 202] width 48 height 34
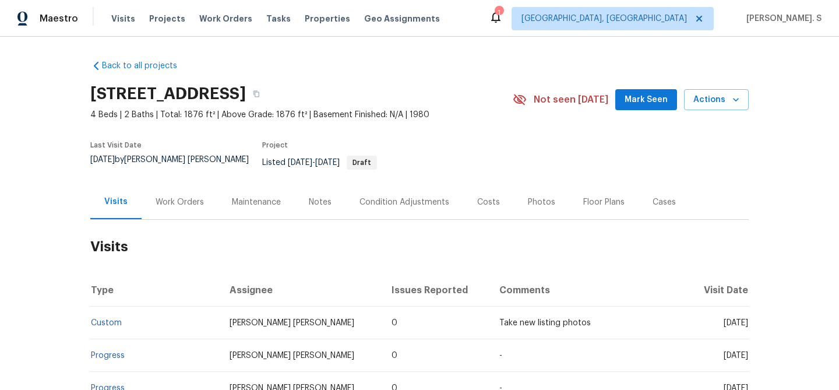
click at [718, 115] on div "[STREET_ADDRESS] 4 Beds | 2 Baths | Total: 1876 ft² | Above Grade: 1876 ft² | B…" at bounding box center [419, 100] width 658 height 42
click at [714, 88] on div "[STREET_ADDRESS] 4 Beds | 2 Baths | Total: 1876 ft² | Above Grade: 1876 ft² | B…" at bounding box center [419, 100] width 658 height 42
click at [714, 99] on span "Actions" at bounding box center [716, 100] width 46 height 15
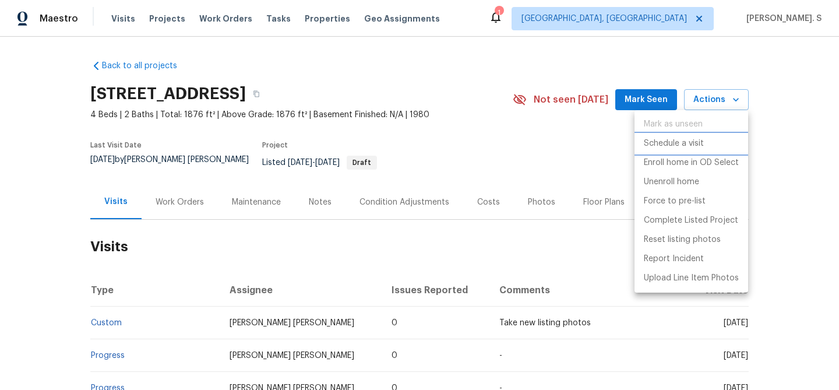
click at [655, 140] on p "Schedule a visit" at bounding box center [674, 143] width 60 height 12
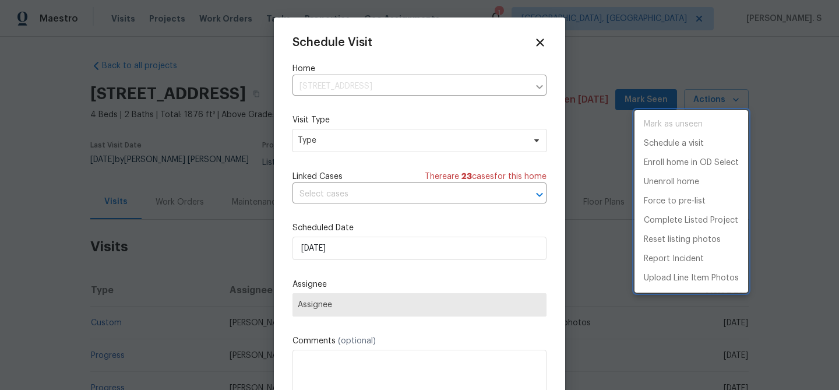
click at [327, 143] on div at bounding box center [419, 195] width 839 height 390
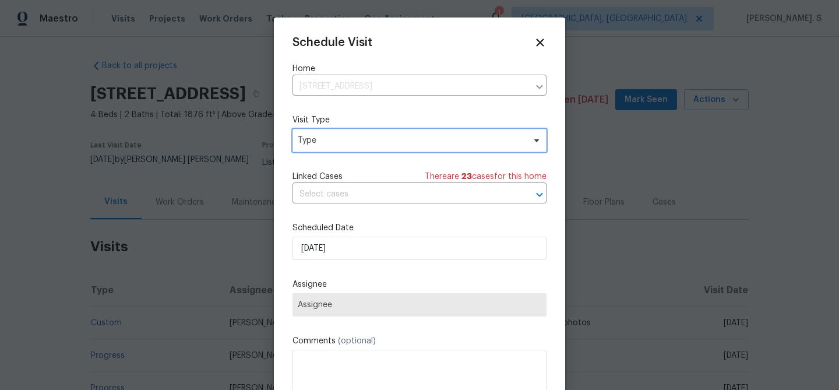
click at [306, 142] on span "Type" at bounding box center [411, 141] width 227 height 12
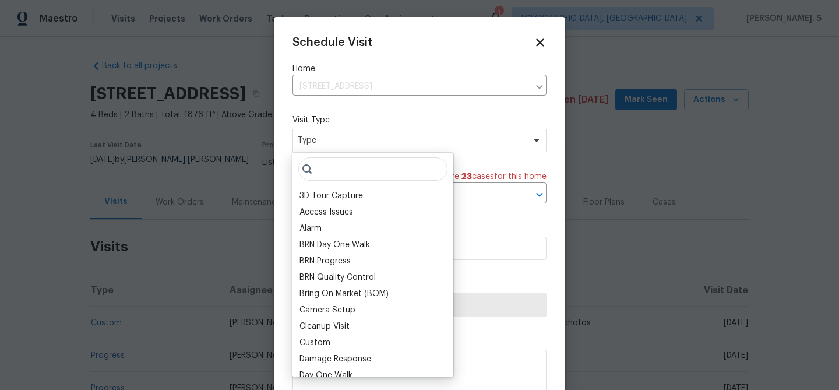
type input "K"
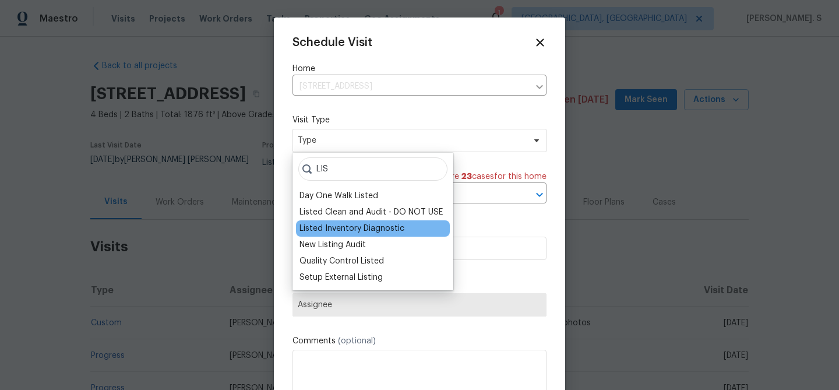
type input "LIS"
click at [307, 222] on div "Listed Inventory Diagnostic" at bounding box center [351, 228] width 105 height 12
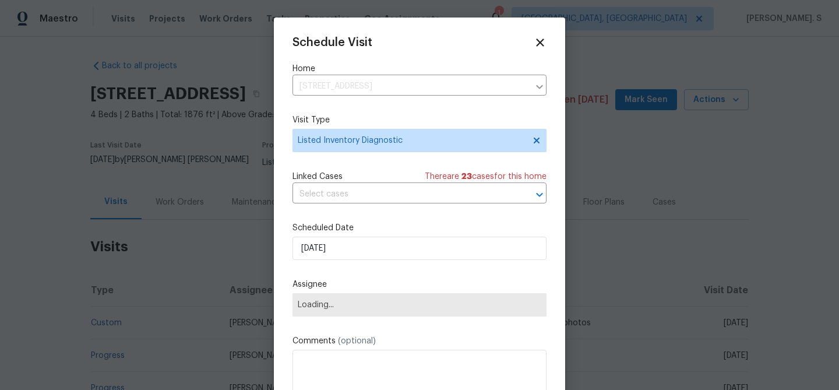
click at [328, 170] on div "Schedule Visit Home [STREET_ADDRESS] ​ Visit Type Listed Inventory Diagnostic L…" at bounding box center [419, 231] width 254 height 391
click at [328, 195] on input "text" at bounding box center [402, 194] width 221 height 18
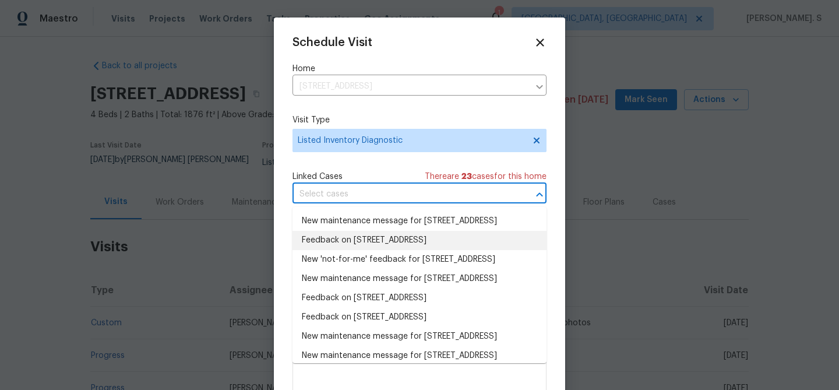
click at [346, 249] on li "Feedback on [STREET_ADDRESS]" at bounding box center [419, 240] width 254 height 19
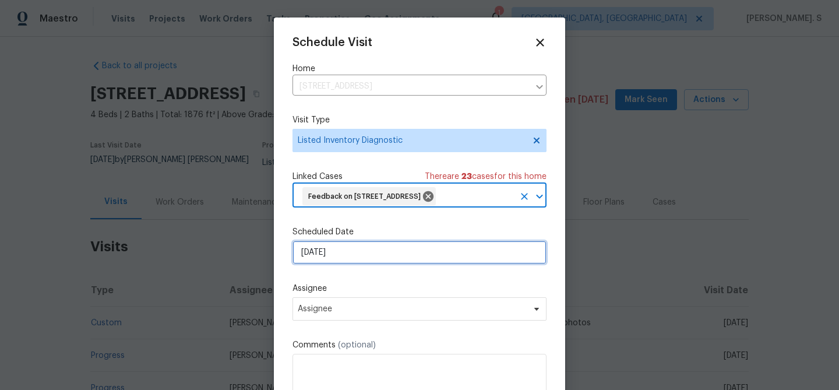
click at [333, 262] on input "[DATE]" at bounding box center [419, 252] width 254 height 23
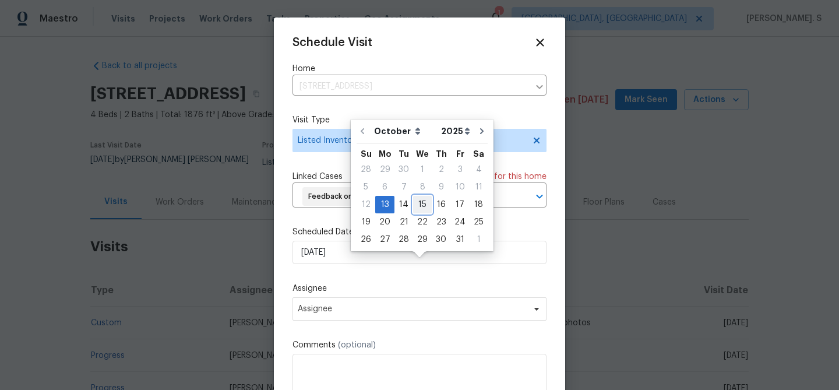
click at [416, 207] on div "15" at bounding box center [422, 204] width 19 height 16
type input "[DATE]"
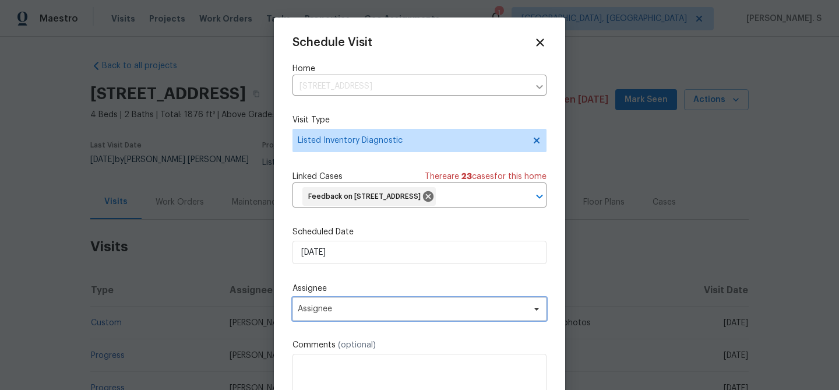
click at [376, 320] on span "Assignee" at bounding box center [419, 308] width 254 height 23
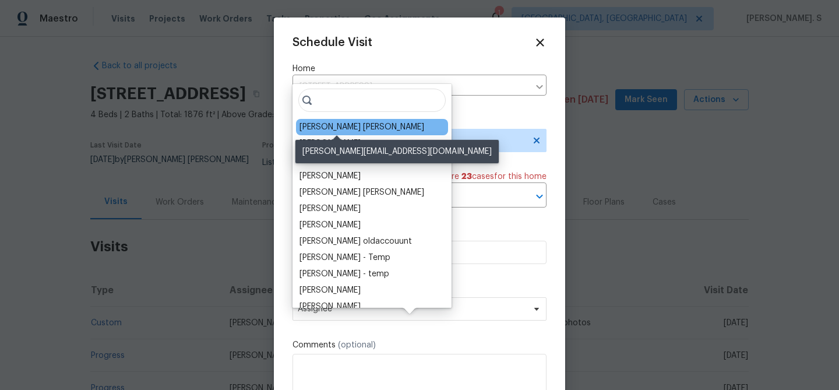
click at [320, 123] on div "David Puente Yanes" at bounding box center [361, 127] width 125 height 12
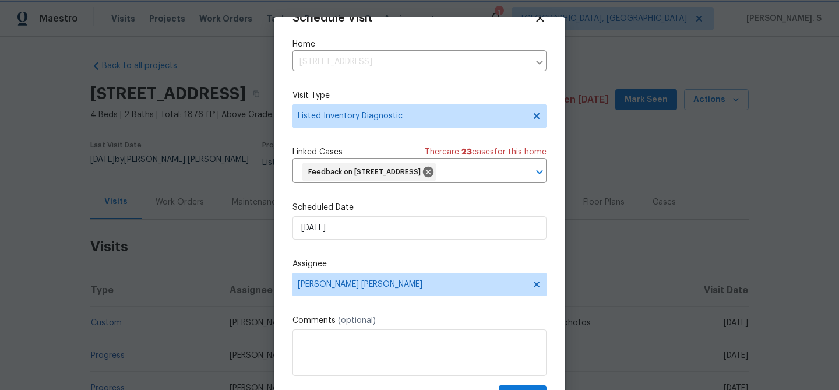
scroll to position [53, 0]
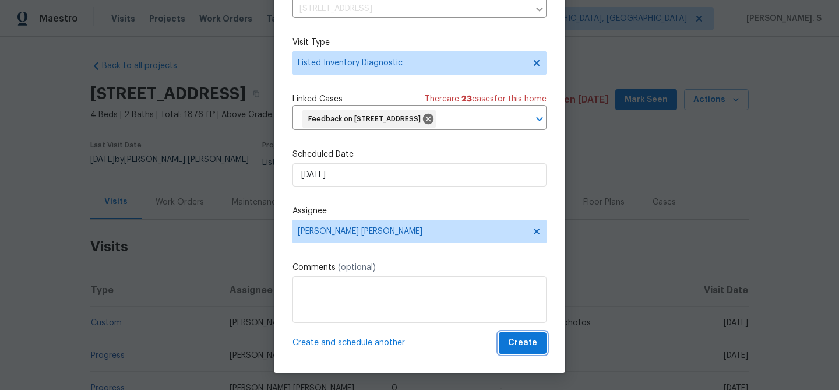
click at [515, 347] on span "Create" at bounding box center [522, 342] width 29 height 15
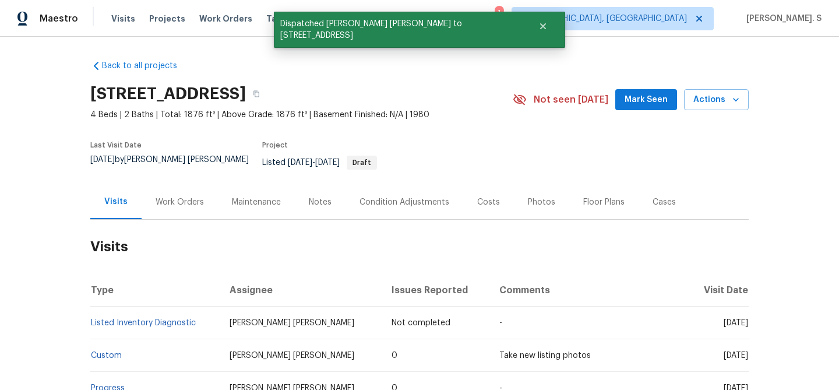
scroll to position [0, 0]
click at [115, 321] on td "Listed Inventory Diagnostic" at bounding box center [155, 322] width 130 height 33
click at [115, 319] on link "Listed Inventory Diagnostic" at bounding box center [143, 323] width 105 height 8
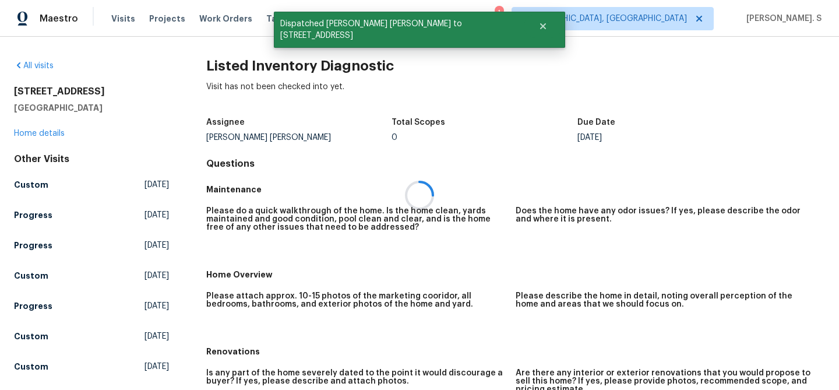
click at [250, 65] on div at bounding box center [419, 195] width 839 height 390
click at [250, 65] on h2 "Listed Inventory Diagnostic" at bounding box center [515, 66] width 618 height 12
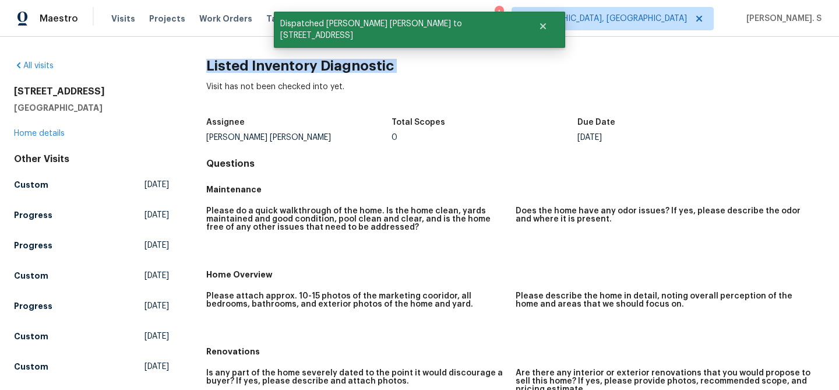
copy h2 "Listed Inventory Diagnostic"
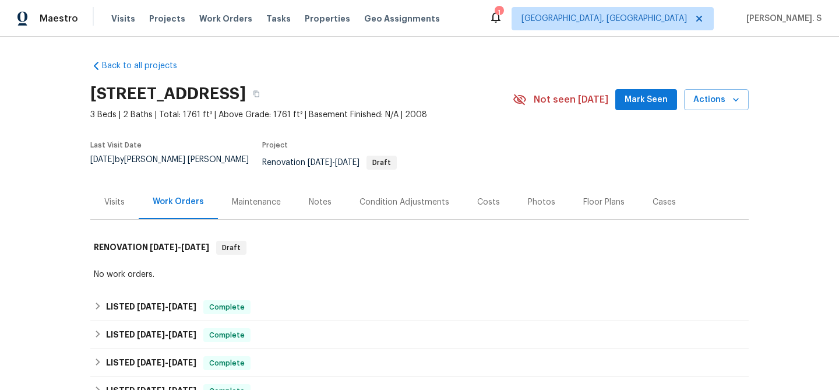
click at [108, 197] on div "Visits" at bounding box center [114, 202] width 20 height 12
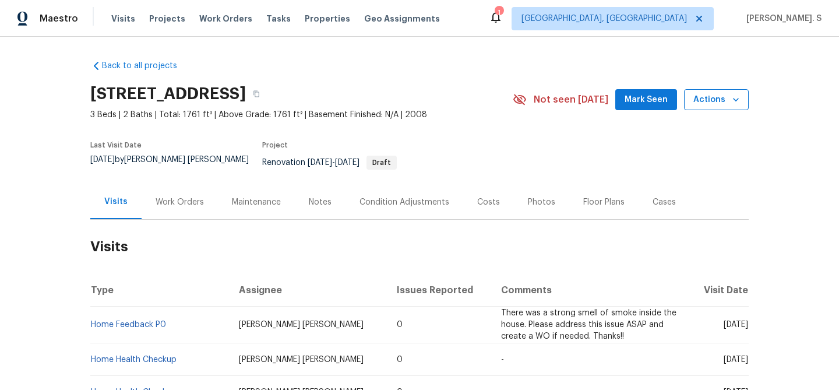
click at [733, 97] on icon "button" at bounding box center [736, 100] width 12 height 12
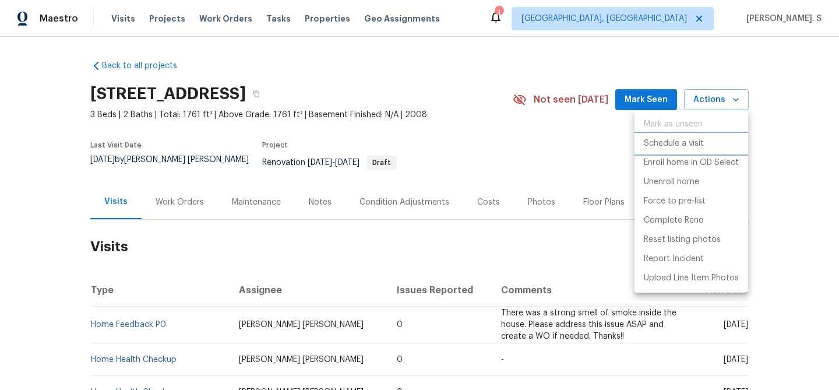
click at [662, 139] on p "Schedule a visit" at bounding box center [674, 143] width 60 height 12
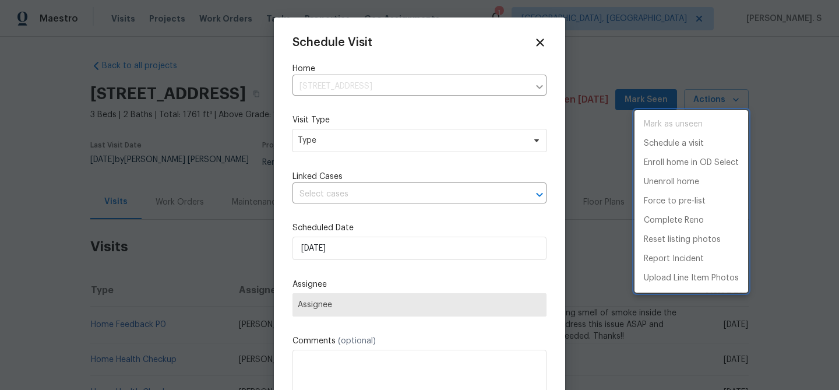
click at [351, 150] on div at bounding box center [419, 195] width 839 height 390
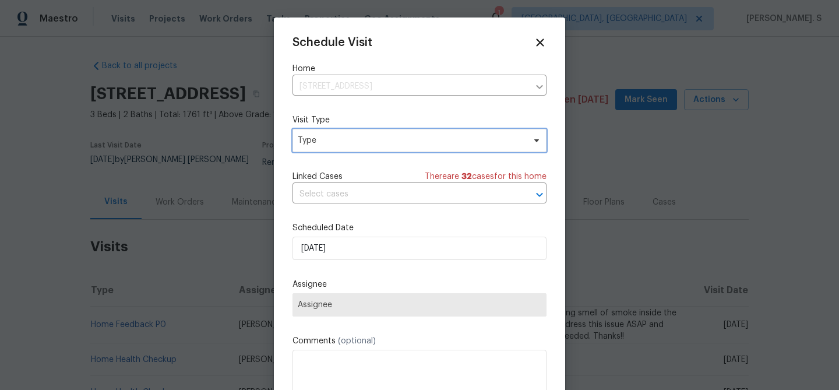
click at [294, 140] on span "Type" at bounding box center [419, 140] width 254 height 23
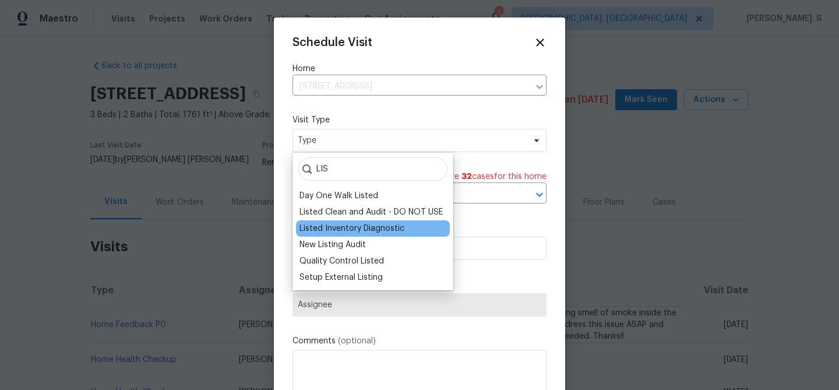
type input "LIS"
click at [325, 235] on div "Listed Inventory Diagnostic" at bounding box center [373, 228] width 154 height 16
click at [355, 224] on div "Listed Inventory Diagnostic" at bounding box center [351, 228] width 105 height 12
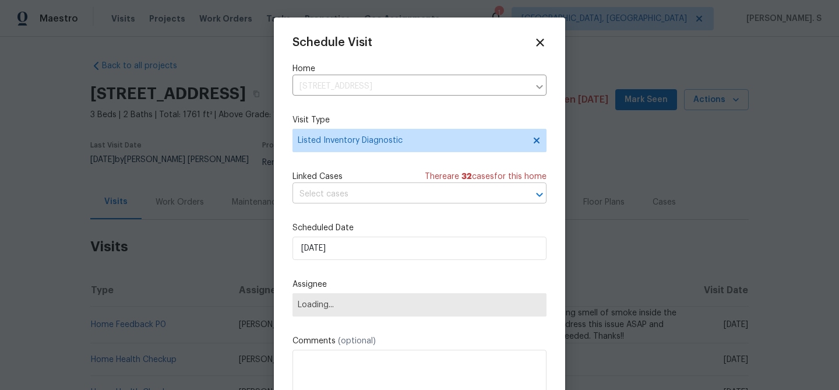
click at [359, 197] on input "text" at bounding box center [402, 194] width 221 height 18
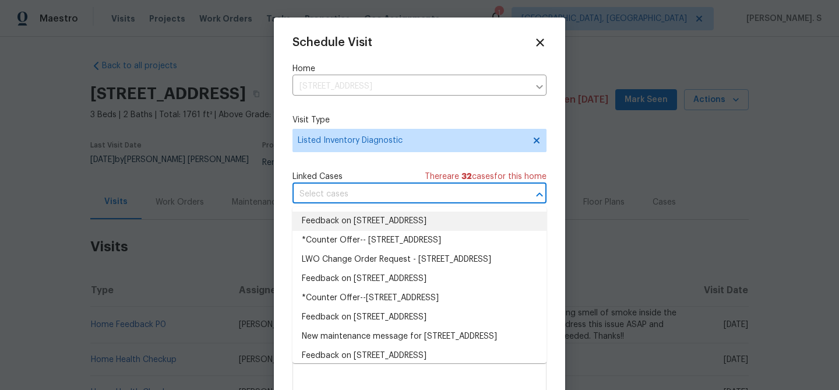
click at [351, 230] on li "Feedback on 3020 Southbank Cir, Green Cove Springs, FL 32043" at bounding box center [419, 220] width 254 height 19
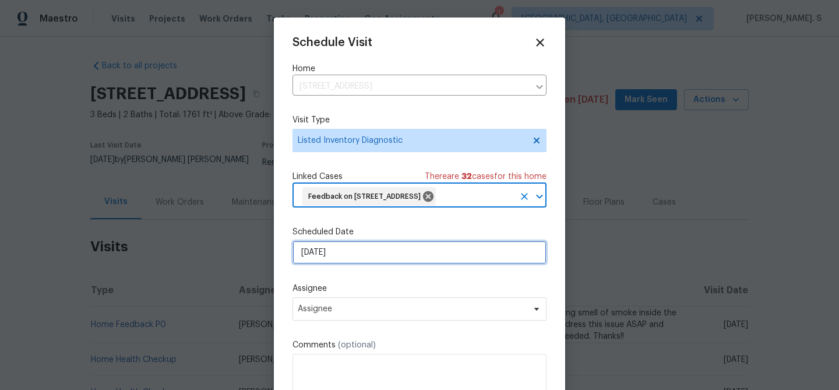
click at [348, 264] on input "[DATE]" at bounding box center [419, 252] width 254 height 23
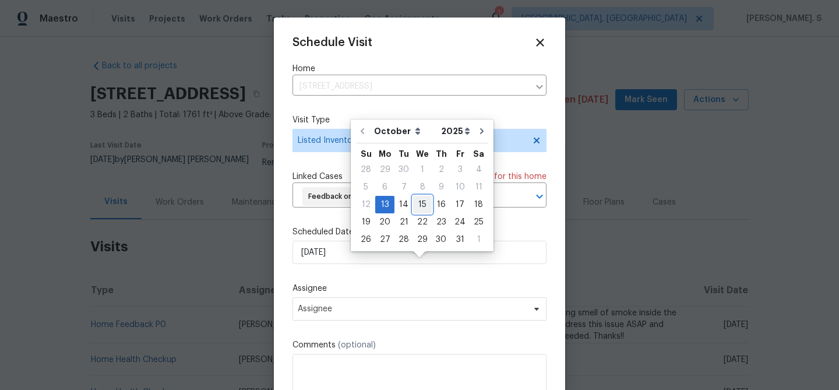
click at [423, 203] on div "15" at bounding box center [422, 204] width 19 height 16
type input "10/15/2025"
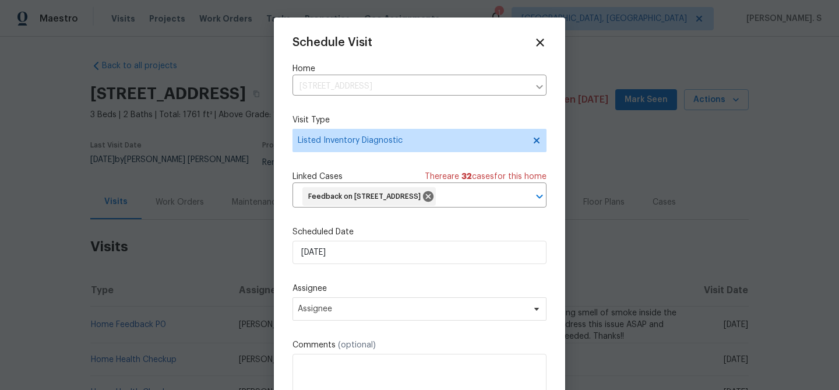
click at [381, 339] on div "Schedule Visit Home 3020 Southbank Cir, Green Cove Springs, FL 32043 ​ Visit Ty…" at bounding box center [419, 233] width 254 height 395
click at [381, 320] on span "Assignee" at bounding box center [419, 308] width 254 height 23
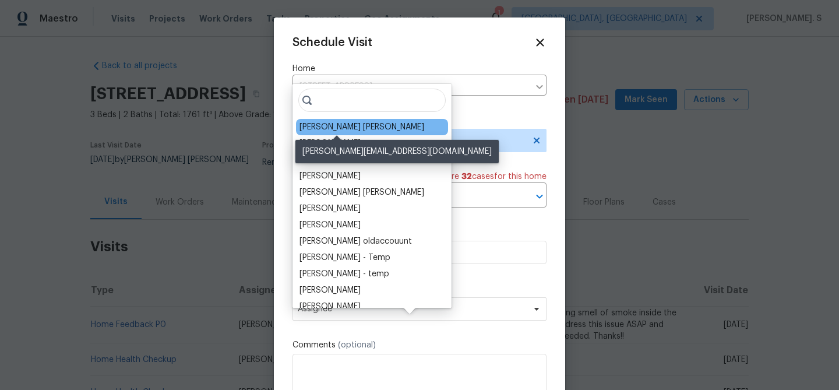
click at [346, 124] on div "David Puente Yanes" at bounding box center [361, 127] width 125 height 12
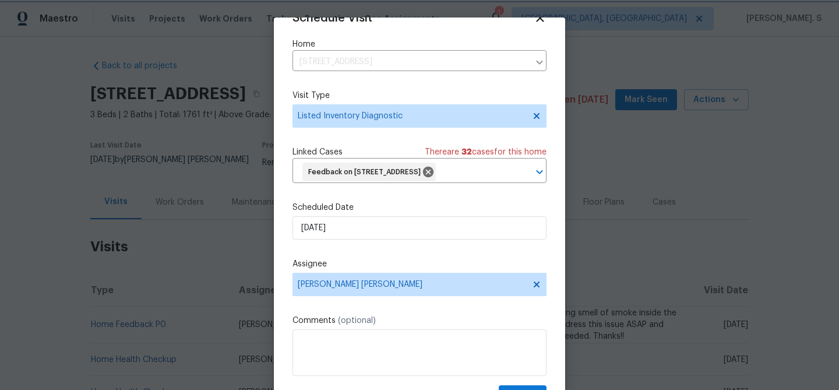
scroll to position [53, 0]
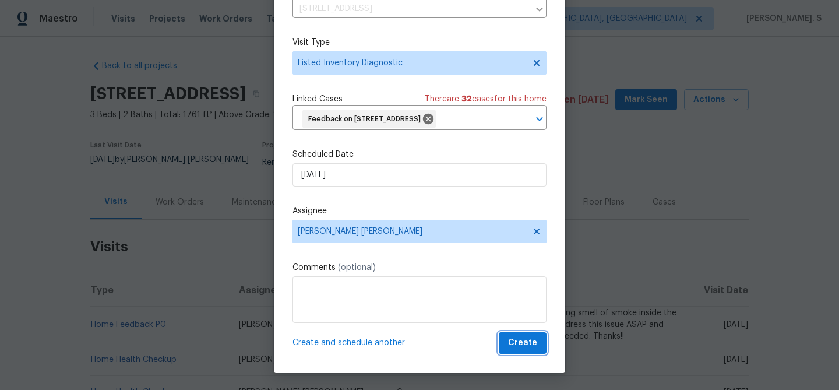
click at [520, 339] on span "Create" at bounding box center [522, 342] width 29 height 15
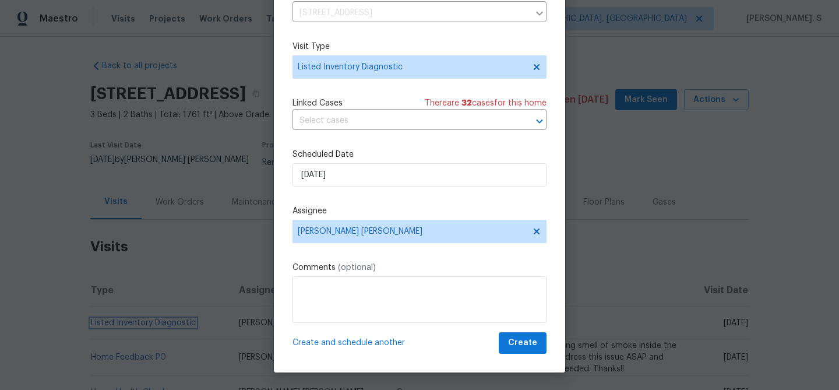
click at [126, 319] on link "Listed Inventory Diagnostic" at bounding box center [143, 323] width 105 height 8
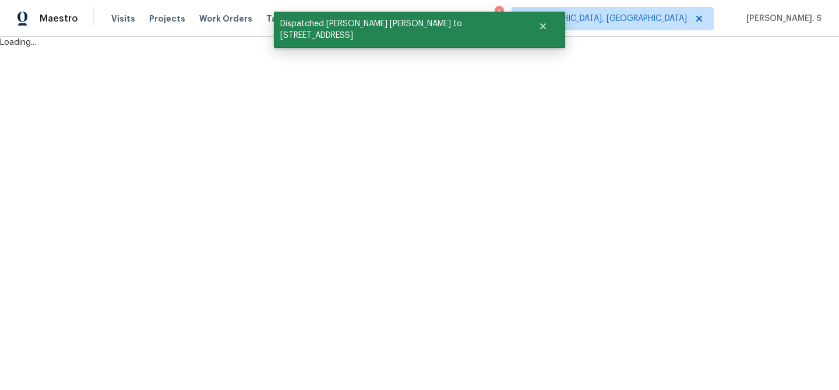
click at [126, 48] on html "Maestro Visits Projects Work Orders Tasks Properties Geo Assignments 1 Albuquer…" at bounding box center [419, 24] width 839 height 48
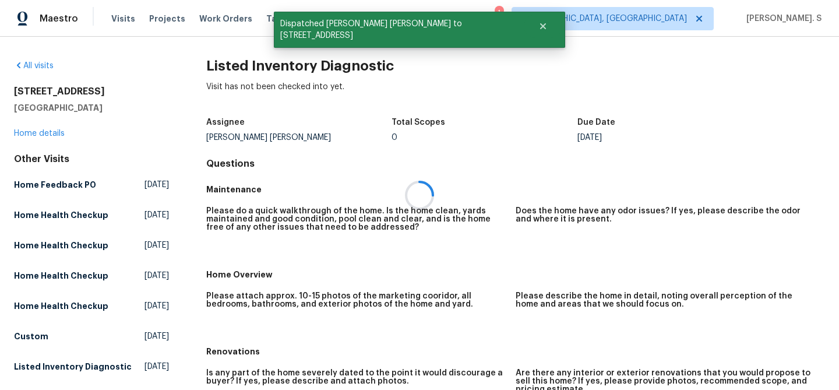
click at [285, 63] on div at bounding box center [419, 195] width 839 height 390
click at [285, 63] on h2 "Listed Inventory Diagnostic" at bounding box center [515, 66] width 618 height 12
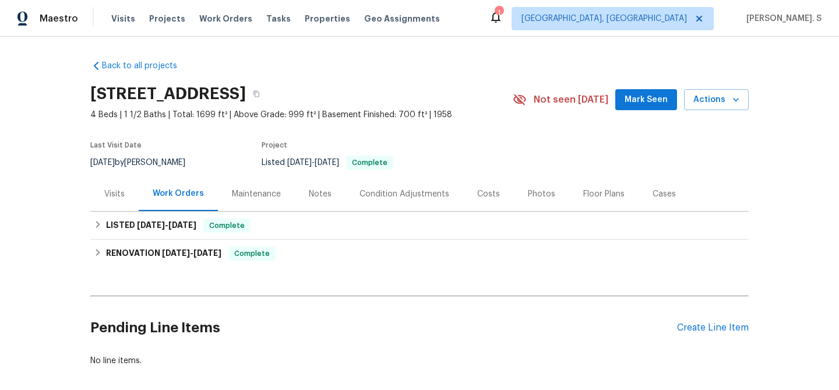
click at [115, 190] on div "Visits" at bounding box center [114, 194] width 20 height 12
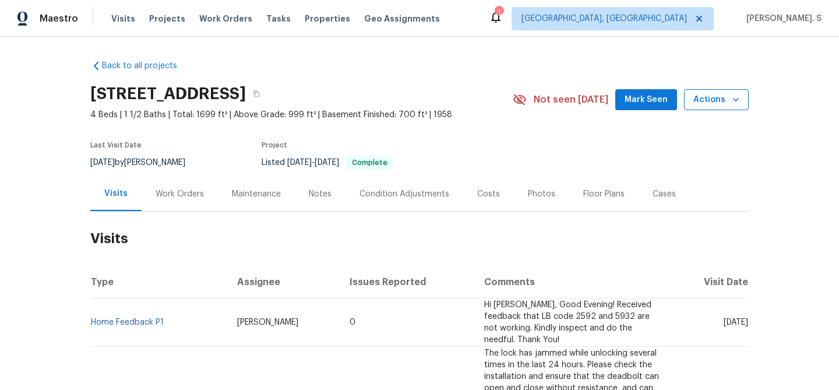
click at [706, 103] on span "Actions" at bounding box center [716, 100] width 46 height 15
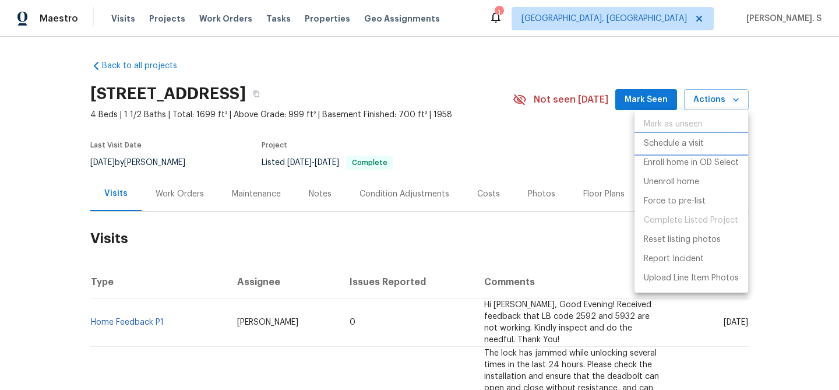
click at [686, 151] on li "Schedule a visit" at bounding box center [691, 143] width 114 height 19
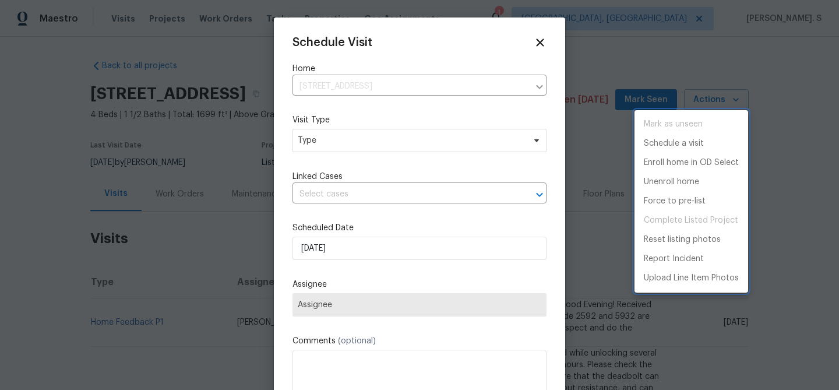
click at [335, 142] on div at bounding box center [419, 195] width 839 height 390
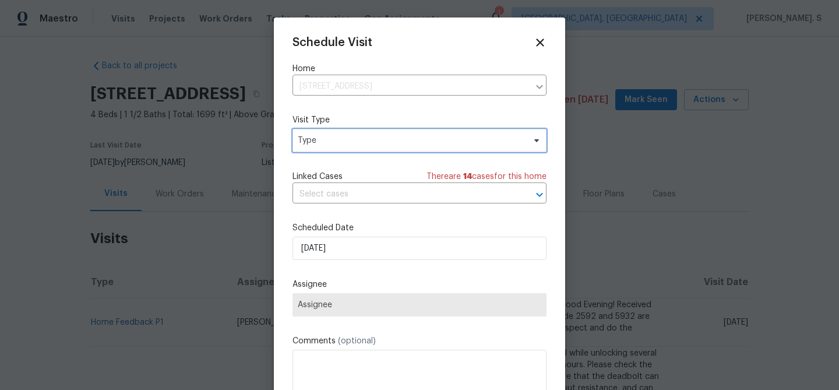
click at [304, 142] on span "Type" at bounding box center [411, 141] width 227 height 12
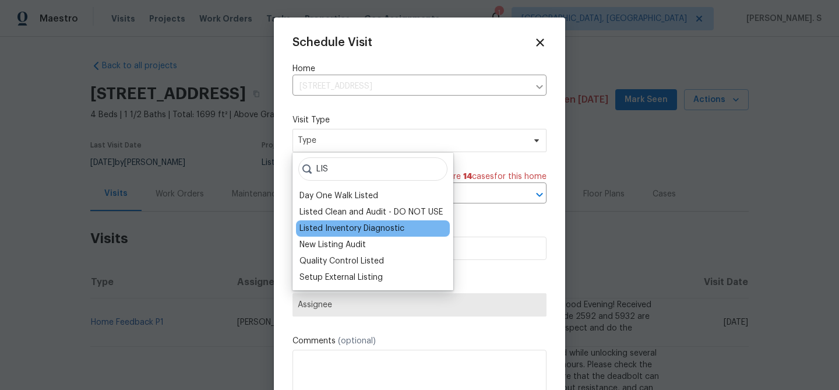
type input "LIS"
click at [331, 221] on div "Listed Inventory Diagnostic" at bounding box center [373, 228] width 154 height 16
click at [351, 222] on div "Listed Inventory Diagnostic" at bounding box center [351, 228] width 105 height 12
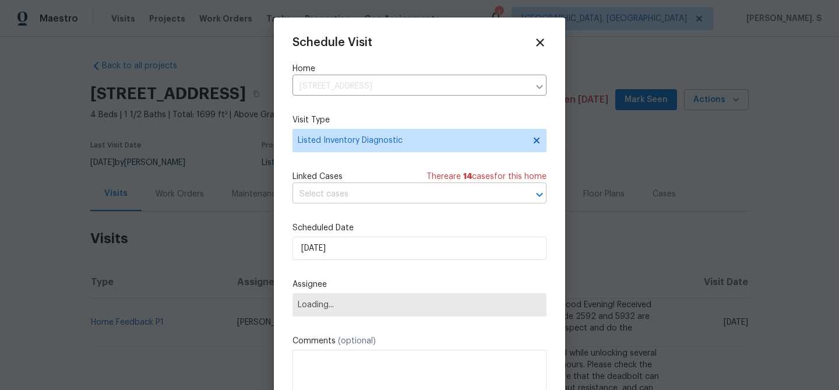
click at [369, 197] on input "text" at bounding box center [402, 194] width 221 height 18
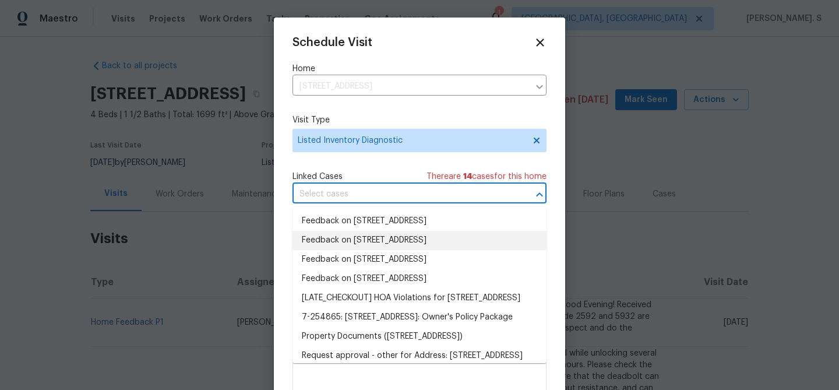
click at [366, 231] on li "Feedback on 1209 Liberty Drive Ter, Liberty, MO 64068" at bounding box center [419, 240] width 254 height 19
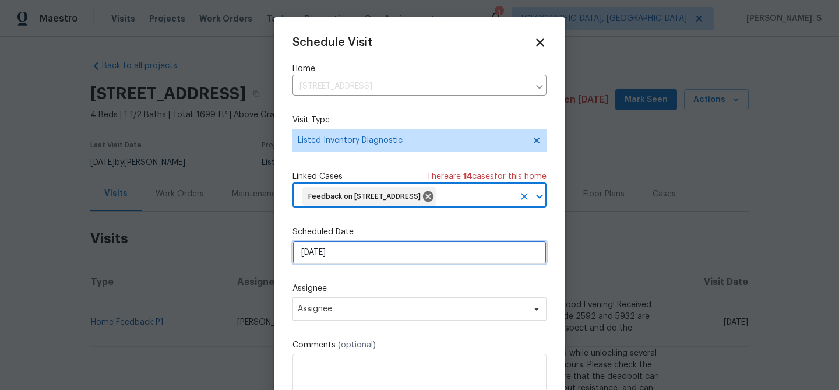
click at [357, 264] on input "10/13/2025" at bounding box center [419, 252] width 254 height 23
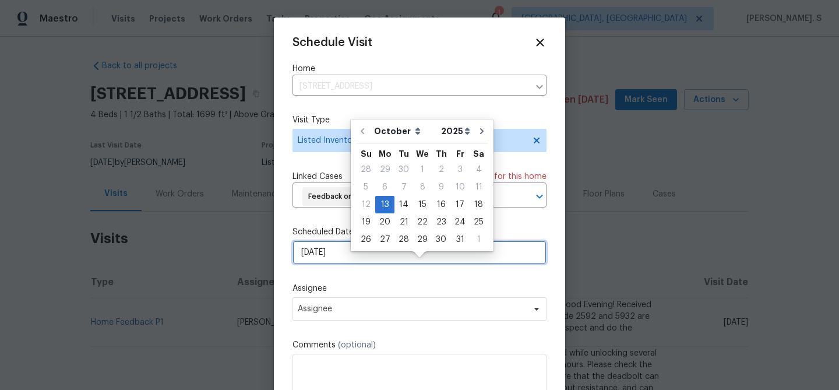
click at [331, 264] on input "10/13/2025" at bounding box center [419, 252] width 254 height 23
click at [417, 210] on div "15" at bounding box center [422, 204] width 19 height 16
type input "10/15/2025"
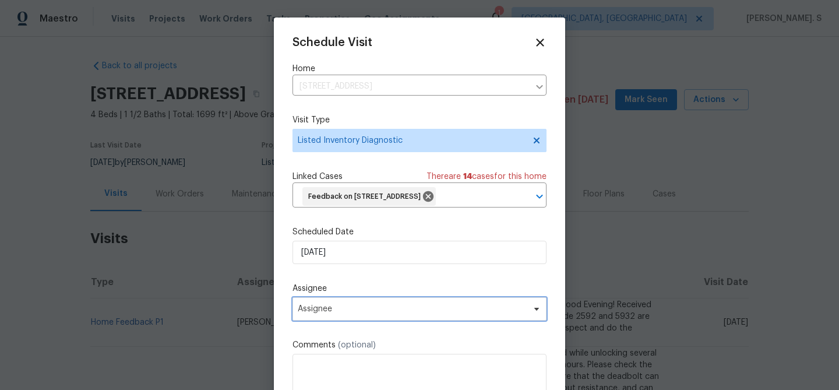
click at [362, 313] on span "Assignee" at bounding box center [412, 308] width 228 height 9
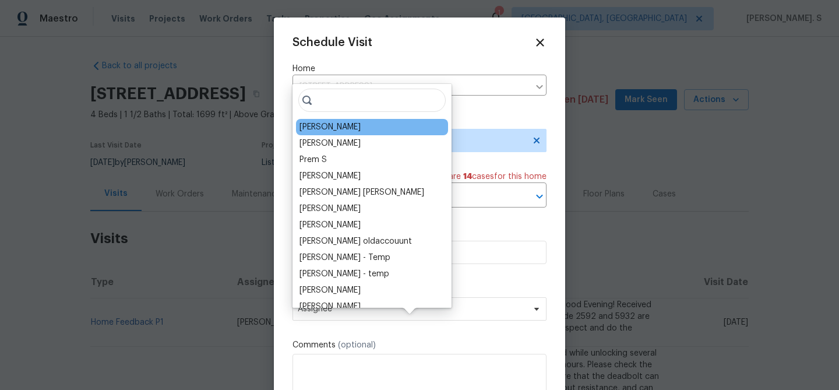
click at [314, 122] on div "[PERSON_NAME]" at bounding box center [329, 127] width 61 height 12
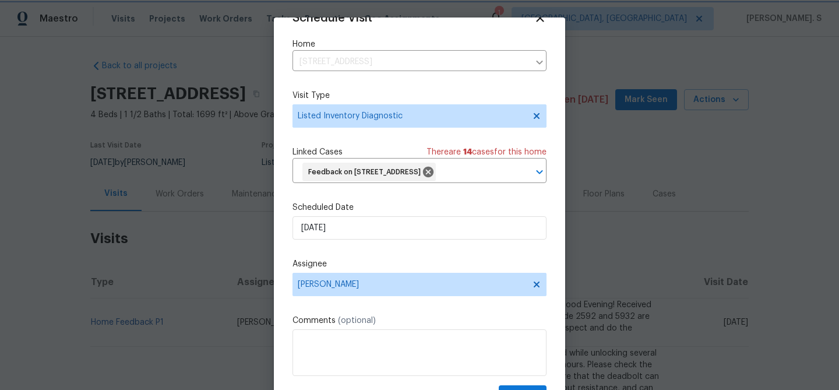
scroll to position [53, 0]
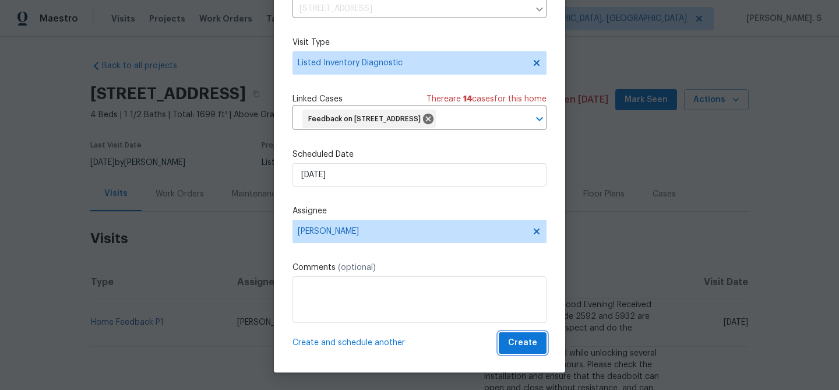
click at [522, 345] on span "Create" at bounding box center [522, 342] width 29 height 15
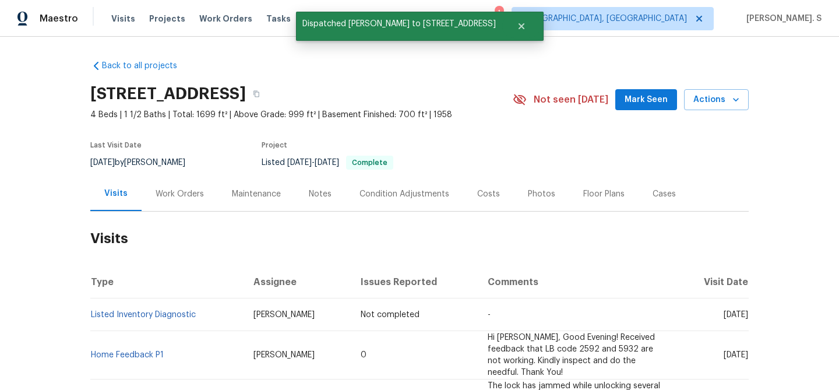
scroll to position [0, 0]
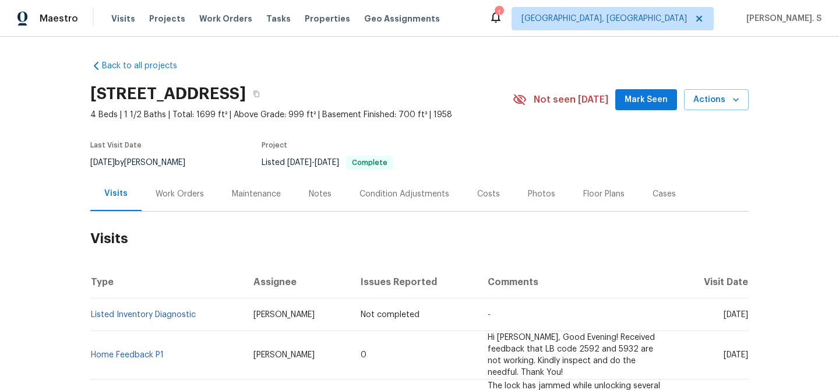
click at [750, 96] on div "Back to all projects 1209 Liberty Drive Ter, Liberty, MO 64068 4 Beds | 1 1/2 B…" at bounding box center [419, 213] width 839 height 353
click at [160, 312] on link "Listed Inventory Diagnostic" at bounding box center [143, 314] width 105 height 8
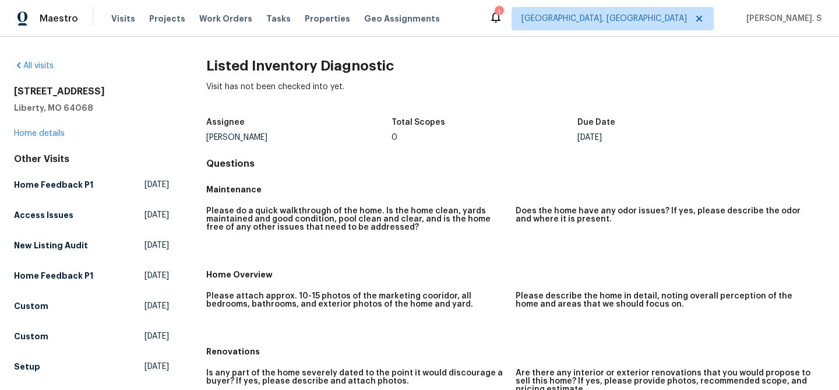
click at [278, 56] on div "All visits 1209 Liberty Drive Ter Liberty, MO 64068 Home details Other Visits H…" at bounding box center [419, 213] width 839 height 353
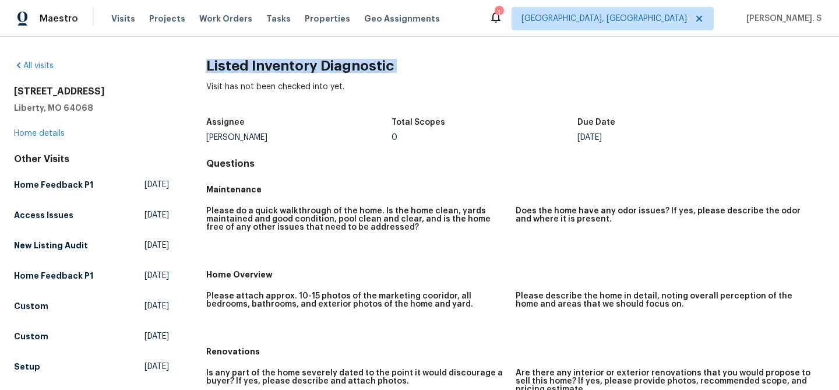
copy h2 "Listed Inventory Diagnostic"
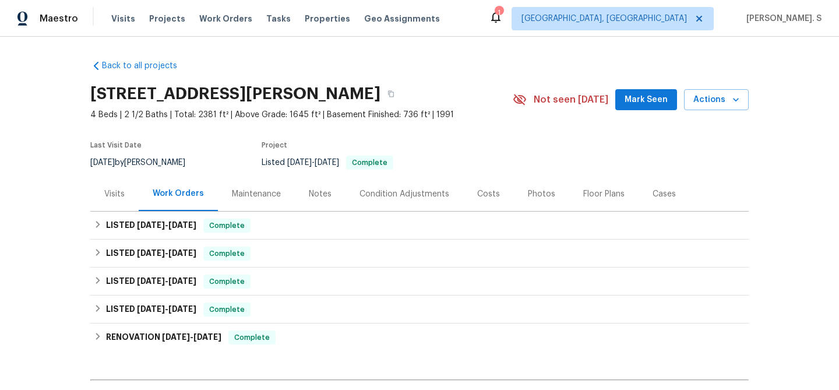
click at [130, 182] on div "Visits" at bounding box center [114, 193] width 48 height 34
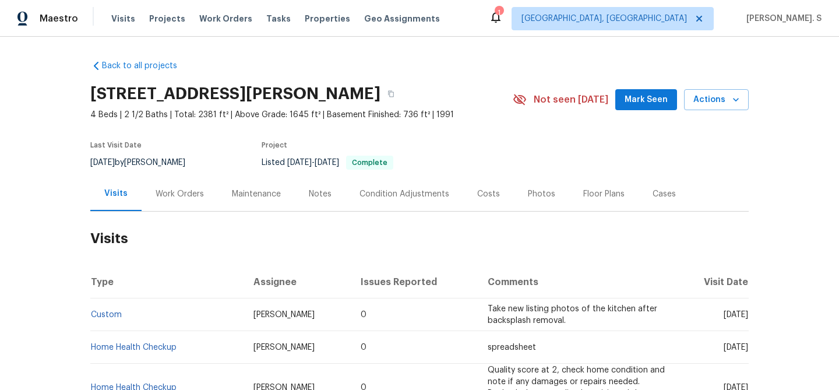
click at [740, 87] on div "15416 Floyd St, Overland Park, KS 66223 4 Beds | 2 1/2 Baths | Total: 2381 ft² …" at bounding box center [419, 100] width 658 height 42
click at [733, 94] on icon "button" at bounding box center [736, 100] width 12 height 12
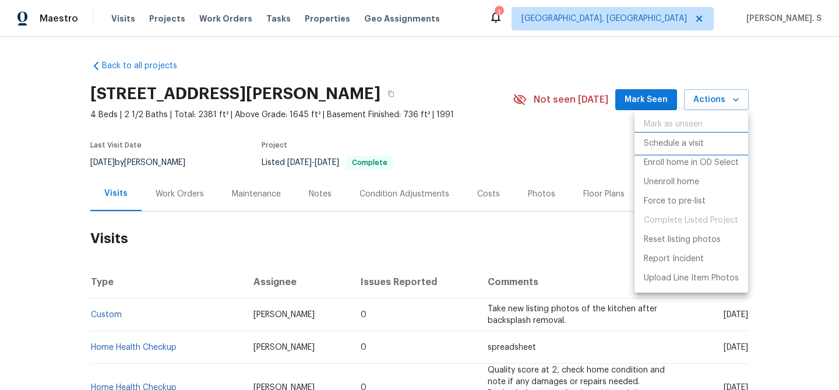
click at [681, 143] on p "Schedule a visit" at bounding box center [674, 143] width 60 height 12
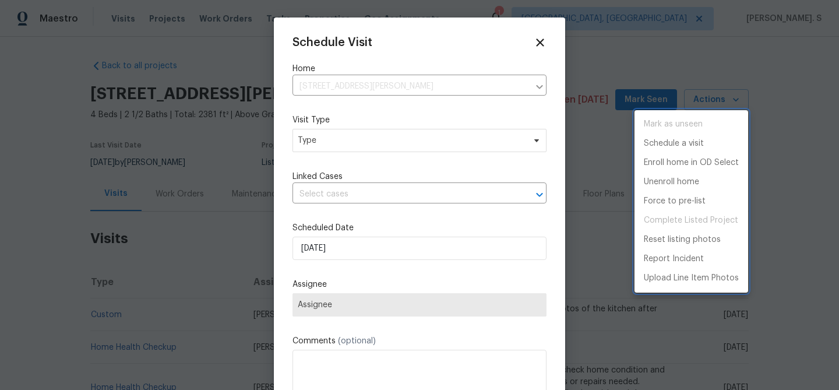
click at [380, 140] on div at bounding box center [419, 195] width 839 height 390
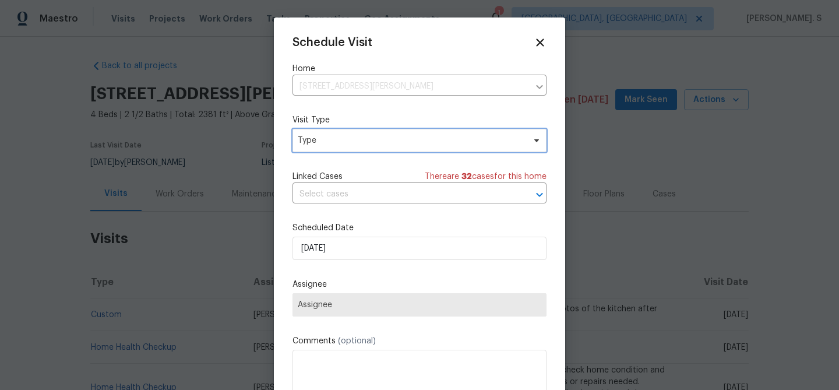
click at [300, 140] on span "Type" at bounding box center [411, 141] width 227 height 12
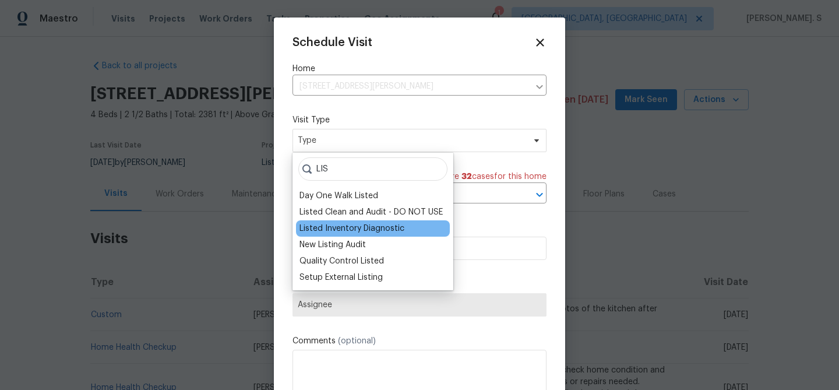
type input "LIS"
click at [346, 236] on div "Listed Inventory Diagnostic" at bounding box center [373, 228] width 154 height 16
click at [363, 227] on div "Listed Inventory Diagnostic" at bounding box center [351, 228] width 105 height 12
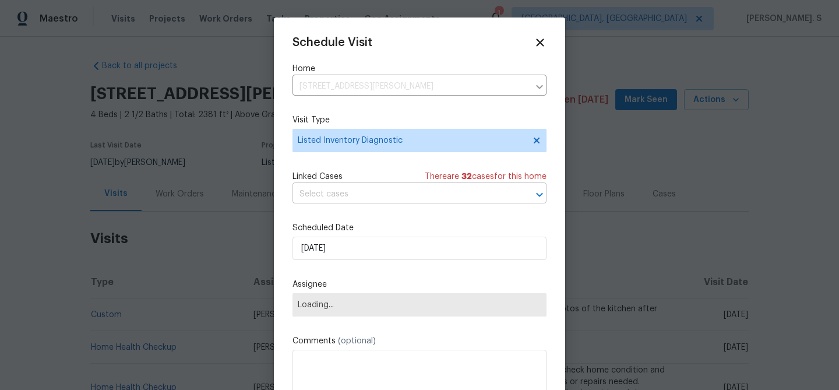
click at [375, 188] on input "text" at bounding box center [402, 194] width 221 height 18
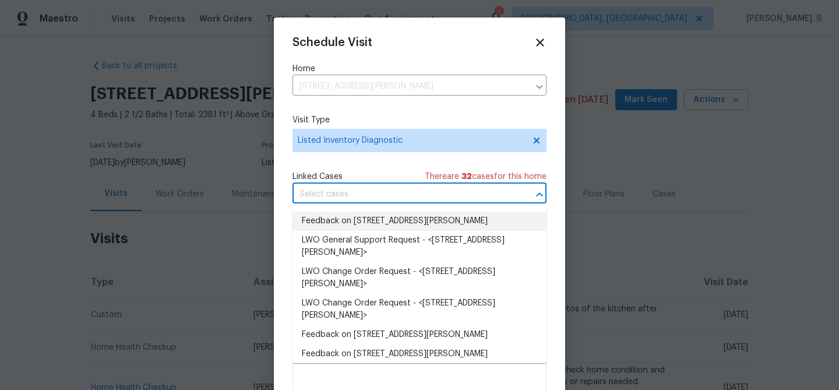
click at [355, 224] on li "Feedback on 15416 Floyd St, Overland Park, KS 66223" at bounding box center [419, 220] width 254 height 19
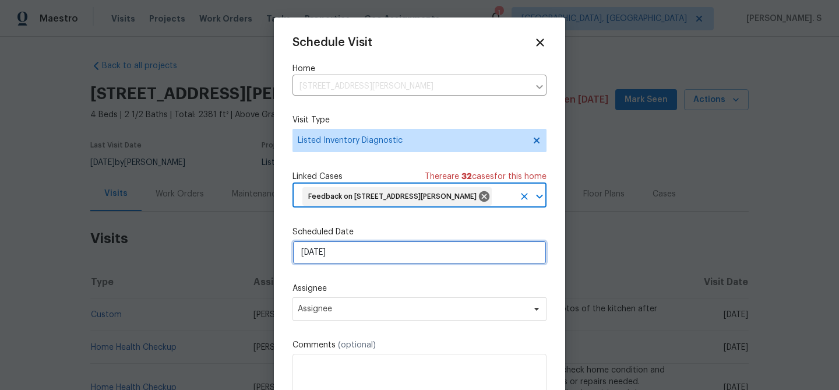
click at [334, 264] on input "[DATE]" at bounding box center [419, 252] width 254 height 23
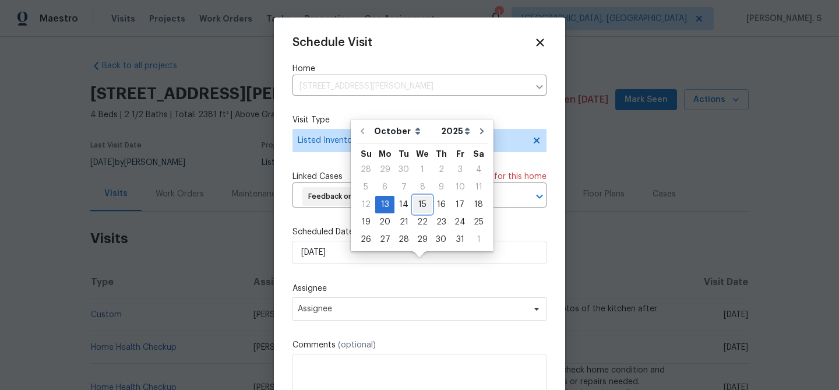
click at [424, 203] on div "15" at bounding box center [422, 204] width 19 height 16
type input "[DATE]"
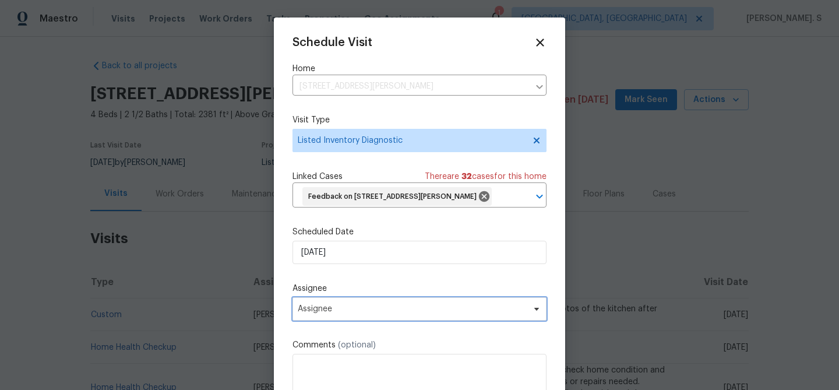
click at [355, 313] on span "Assignee" at bounding box center [412, 308] width 228 height 9
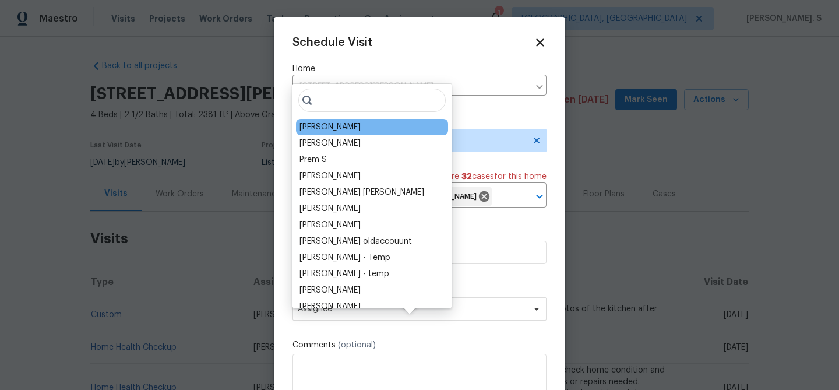
click at [322, 133] on div "Joshua Beatty" at bounding box center [372, 127] width 152 height 16
click at [318, 126] on div "Joshua Beatty" at bounding box center [329, 127] width 61 height 12
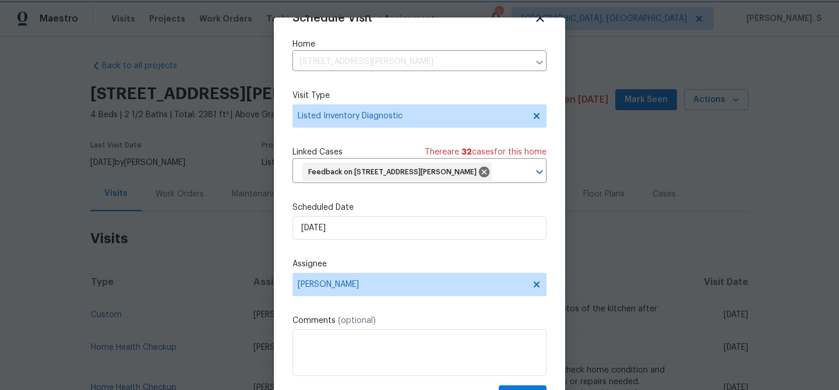
scroll to position [53, 0]
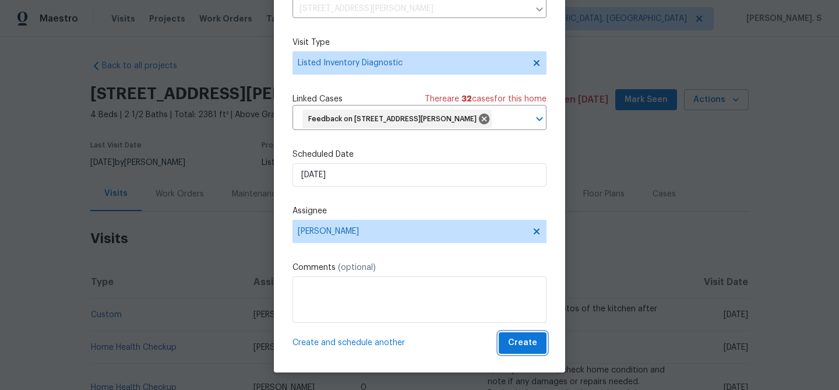
click at [525, 344] on span "Create" at bounding box center [522, 342] width 29 height 15
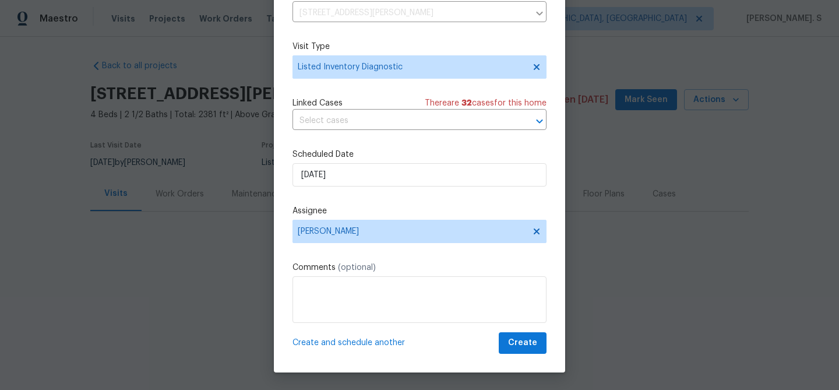
scroll to position [21, 0]
click at [130, 285] on div at bounding box center [419, 195] width 839 height 390
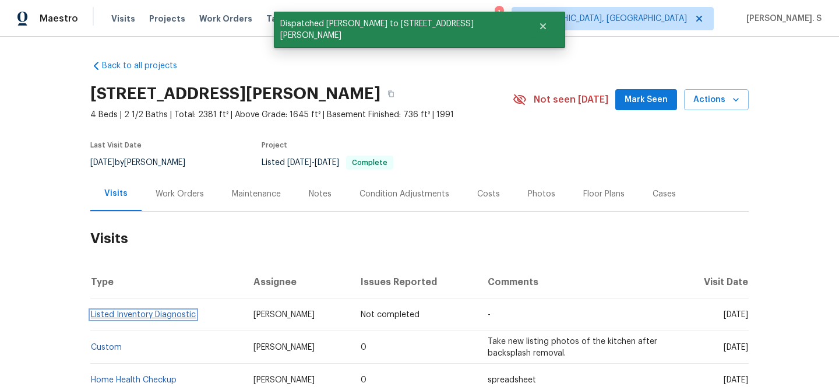
click at [130, 318] on link "Listed Inventory Diagnostic" at bounding box center [143, 314] width 105 height 8
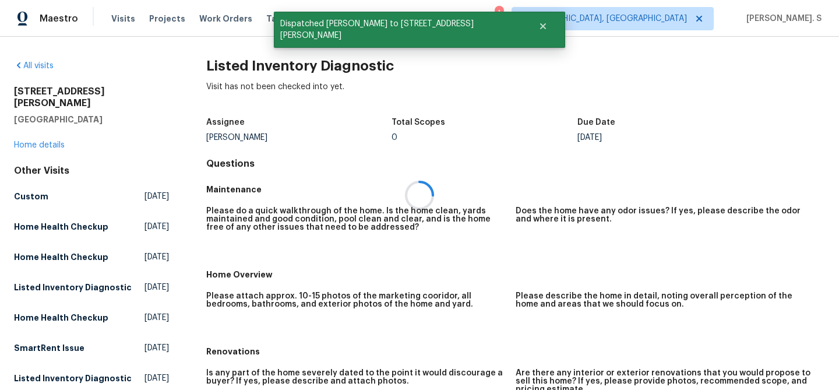
click at [268, 37] on div at bounding box center [419, 195] width 839 height 390
click at [271, 69] on div at bounding box center [419, 195] width 839 height 390
click at [271, 69] on h2 "Listed Inventory Diagnostic" at bounding box center [515, 66] width 618 height 12
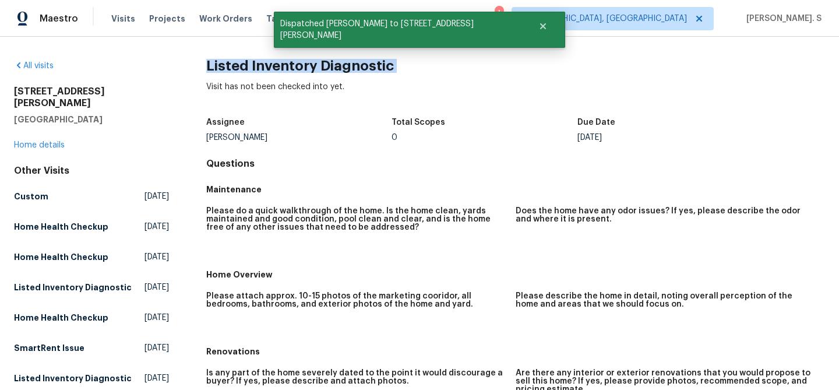
click at [271, 69] on h2 "Listed Inventory Diagnostic" at bounding box center [515, 66] width 618 height 12
copy h2 "Listed Inventory Diagnostic"
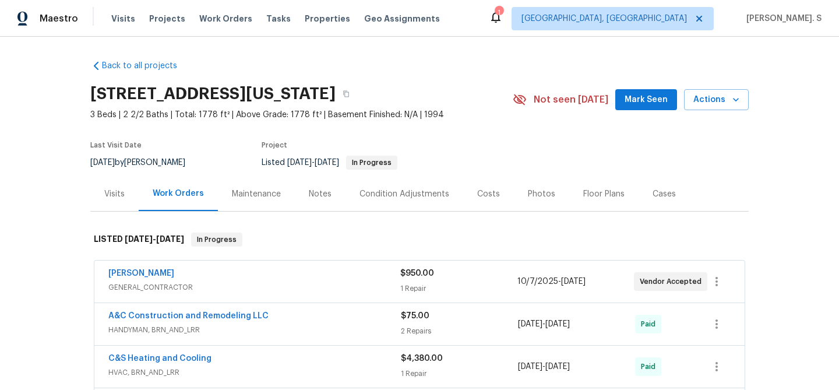
click at [102, 204] on div "Visits" at bounding box center [114, 193] width 48 height 34
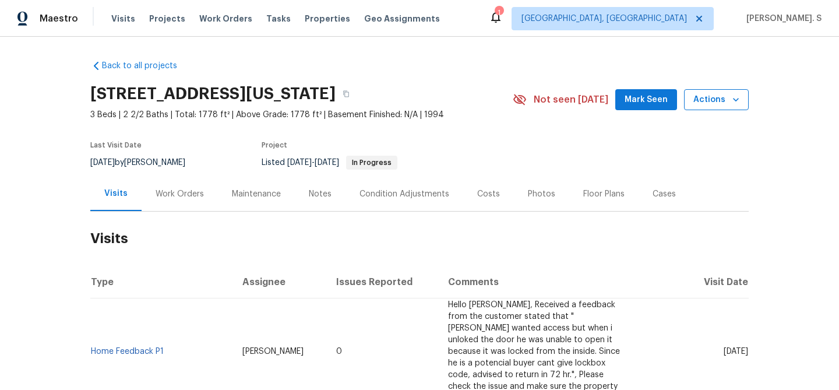
click at [715, 99] on span "Actions" at bounding box center [716, 100] width 46 height 15
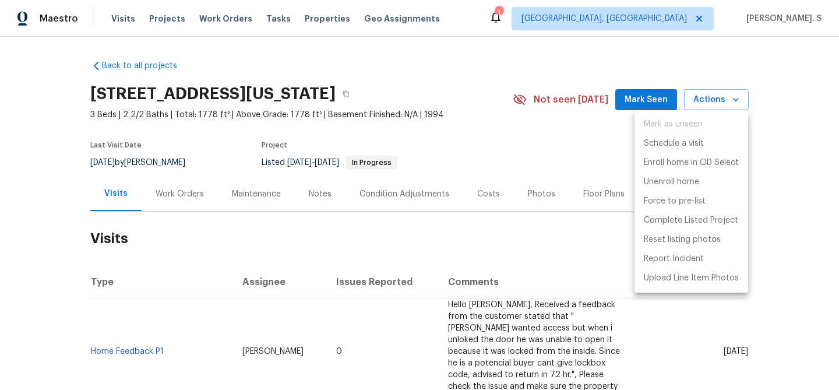
click at [691, 128] on ul "Mark as unseen Schedule a visit Enroll home in OD Select Unenroll home Force to…" at bounding box center [691, 201] width 114 height 182
click at [691, 140] on p "Schedule a visit" at bounding box center [674, 143] width 60 height 12
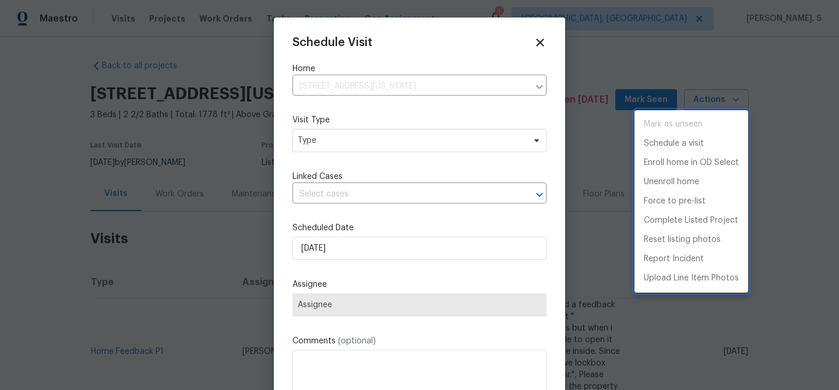
click at [363, 139] on div at bounding box center [419, 195] width 839 height 390
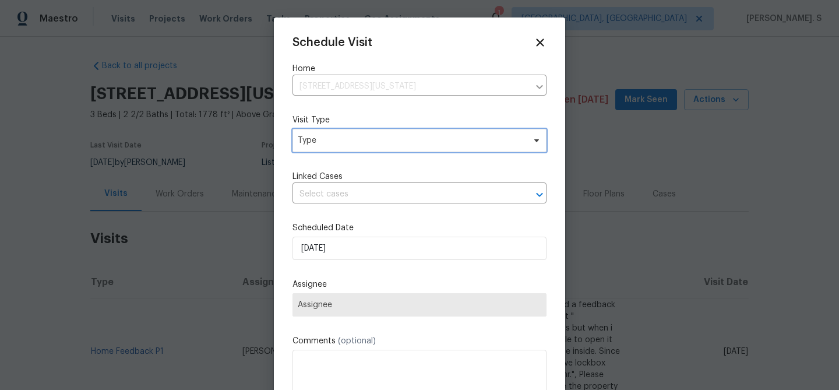
click at [312, 143] on span "Type" at bounding box center [411, 141] width 227 height 12
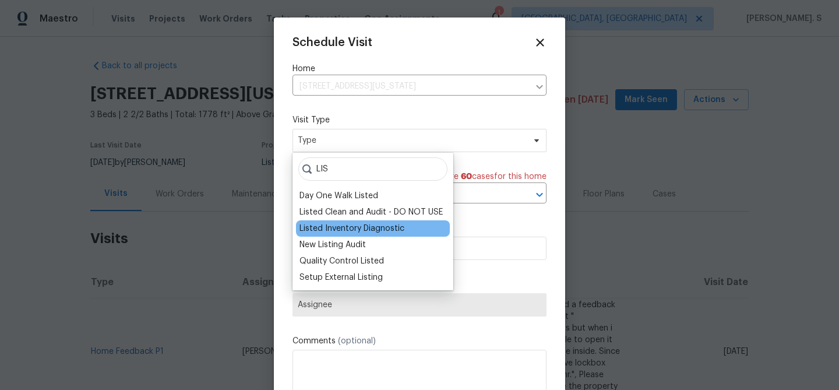
type input "LIS"
click at [353, 228] on div "Listed Inventory Diagnostic" at bounding box center [351, 228] width 105 height 12
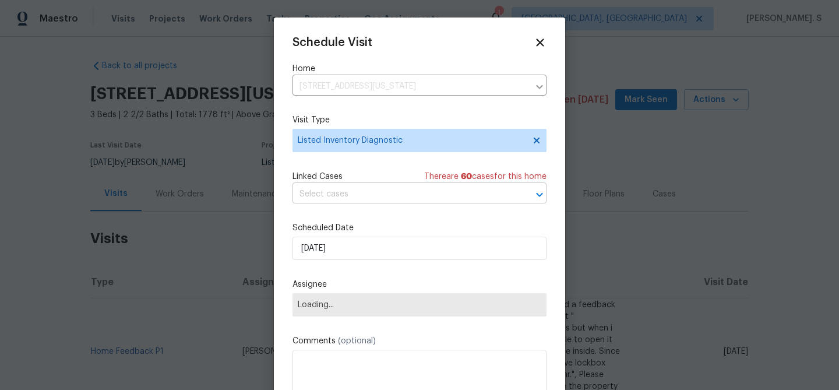
click at [361, 193] on input "text" at bounding box center [402, 194] width 221 height 18
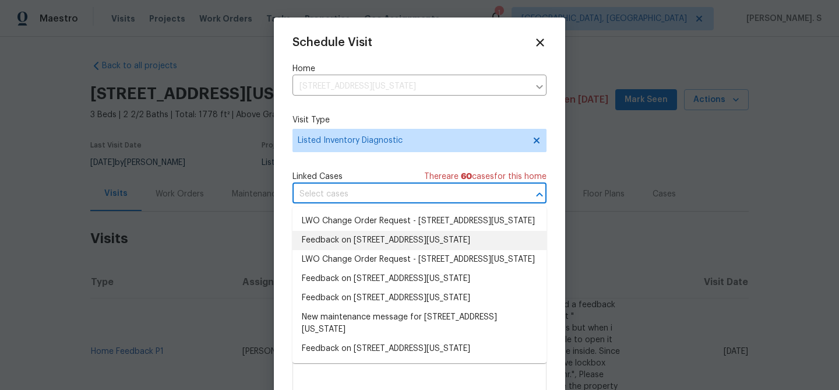
click at [359, 250] on li "Feedback on 8226 NW 82nd Ct, Kansas City, MO 64152" at bounding box center [419, 240] width 254 height 19
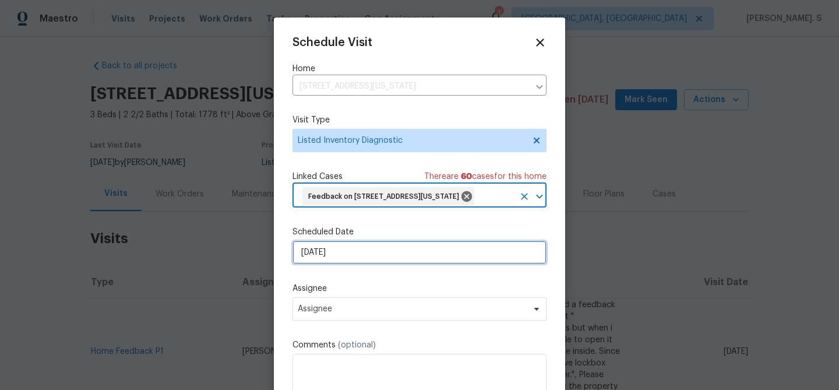
click at [345, 264] on input "[DATE]" at bounding box center [419, 252] width 254 height 23
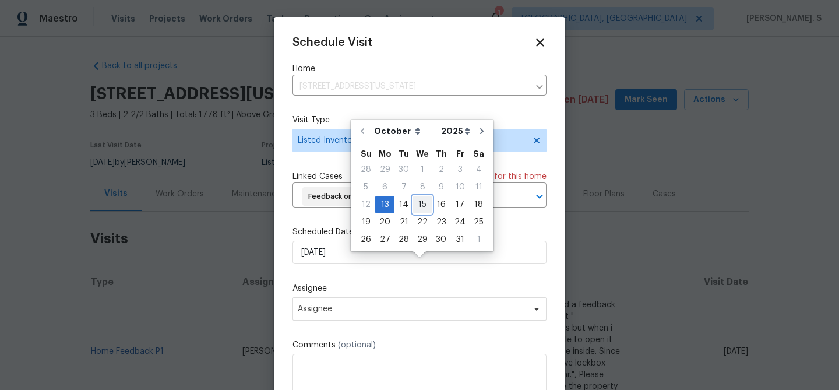
click at [419, 207] on div "15" at bounding box center [422, 204] width 19 height 16
type input "10/15/2025"
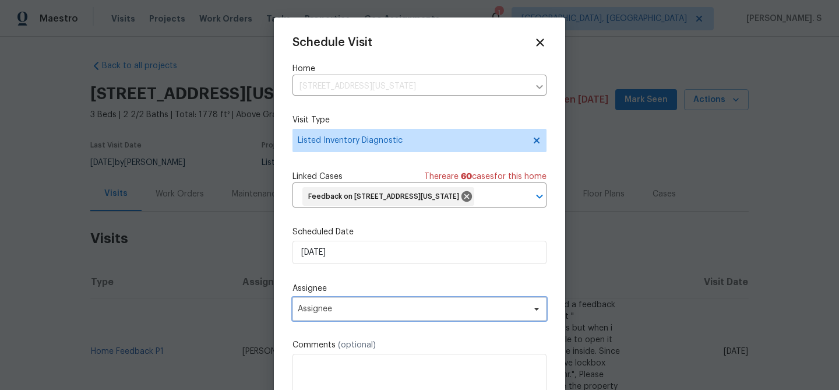
click at [374, 320] on span "Assignee" at bounding box center [419, 308] width 254 height 23
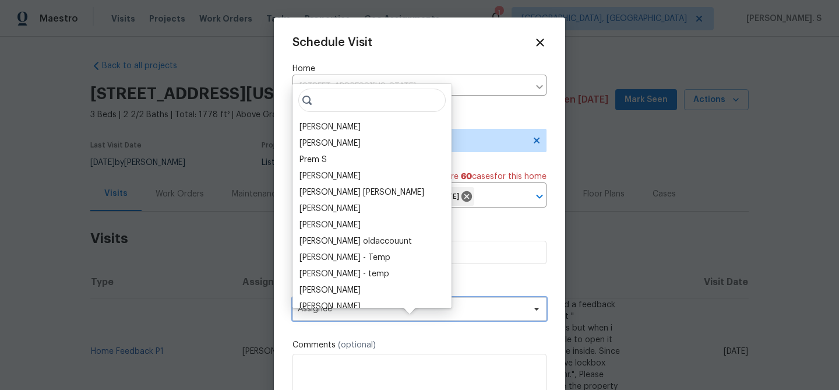
click at [374, 320] on span "Assignee" at bounding box center [419, 308] width 254 height 23
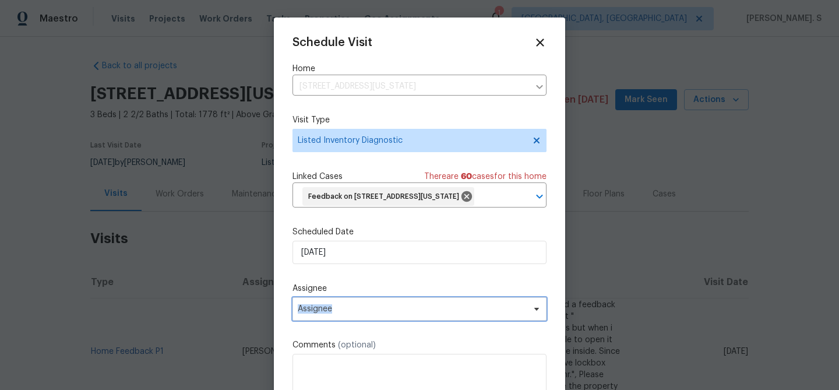
click at [345, 320] on span "Assignee" at bounding box center [419, 308] width 254 height 23
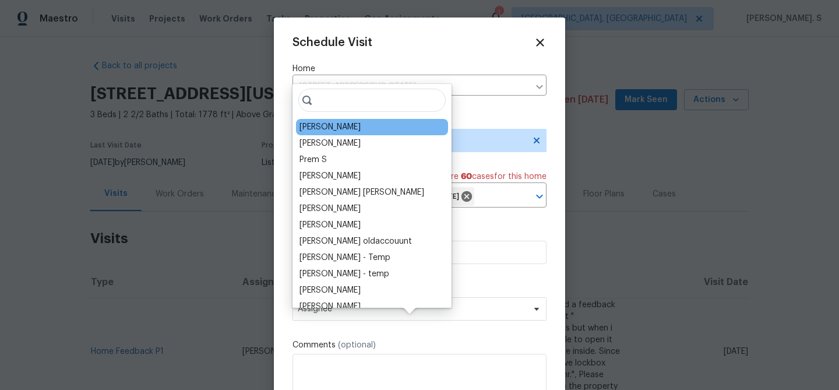
click at [320, 131] on div "Joshua Beatty" at bounding box center [329, 127] width 61 height 12
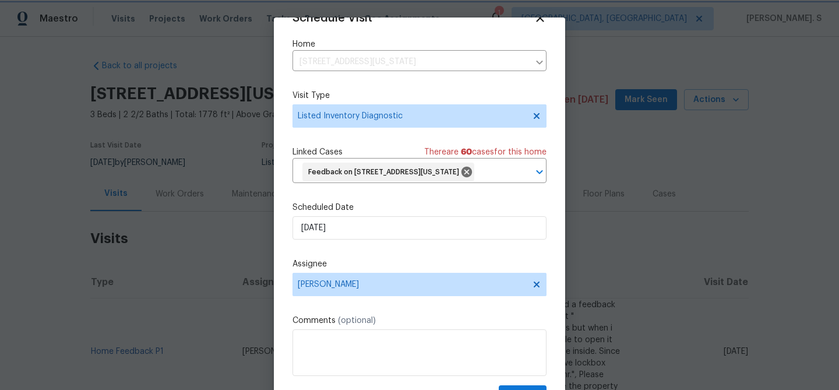
scroll to position [53, 0]
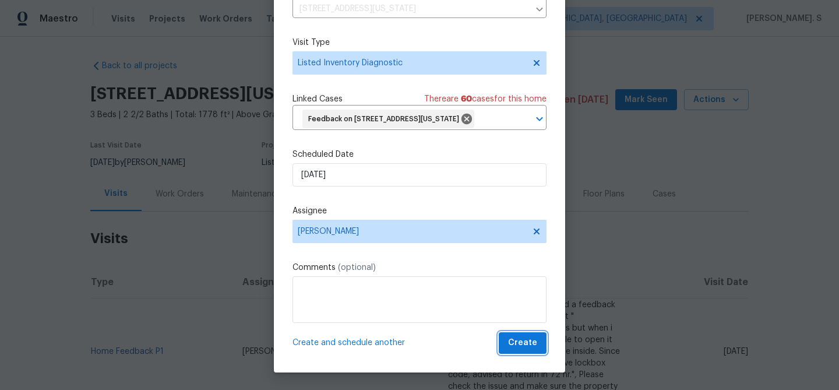
click at [520, 344] on span "Create" at bounding box center [522, 342] width 29 height 15
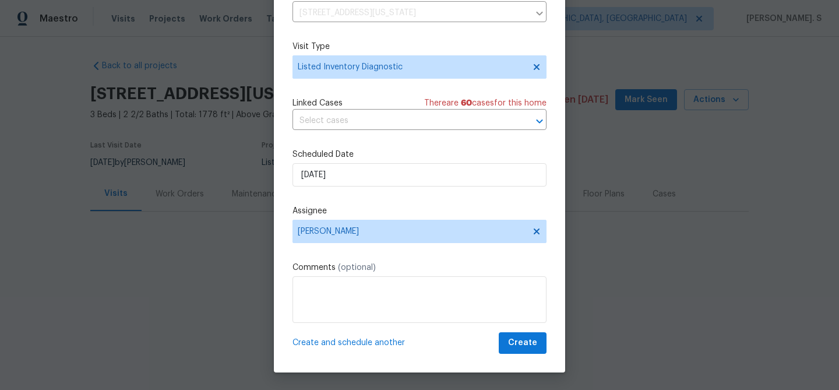
scroll to position [21, 0]
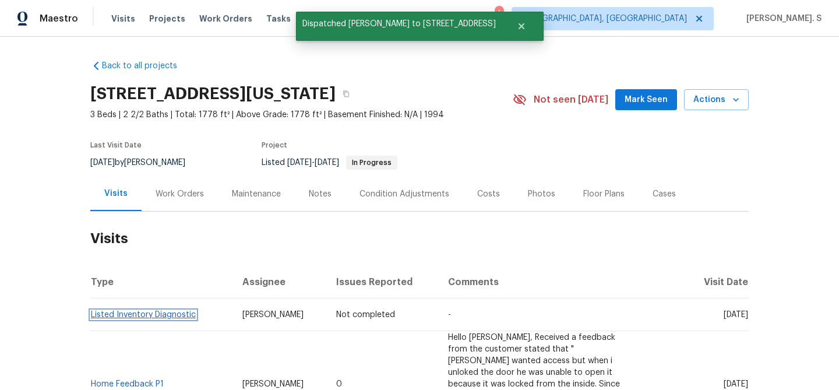
click at [133, 314] on link "Listed Inventory Diagnostic" at bounding box center [143, 314] width 105 height 8
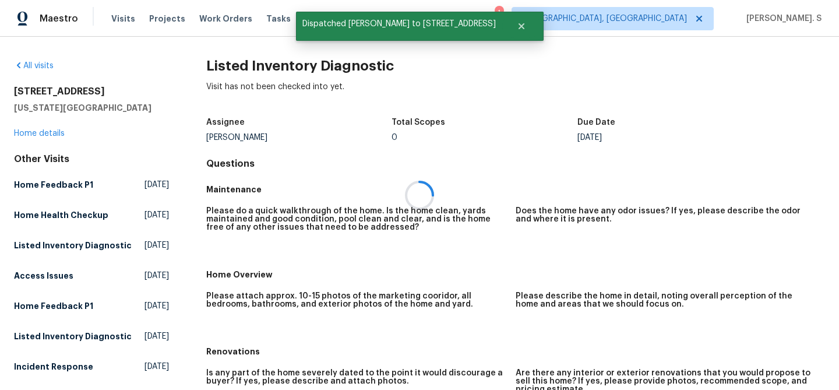
click at [250, 72] on div at bounding box center [419, 195] width 839 height 390
click at [250, 72] on h2 "Listed Inventory Diagnostic" at bounding box center [515, 66] width 618 height 12
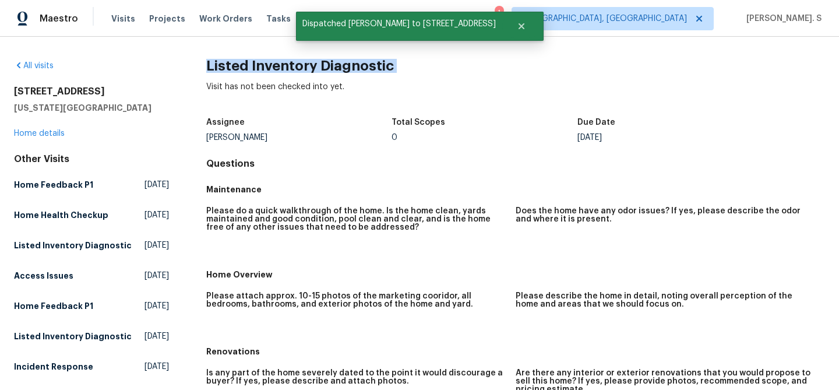
click at [250, 72] on h2 "Listed Inventory Diagnostic" at bounding box center [515, 66] width 618 height 12
copy h2 "Listed Inventory Diagnostic"
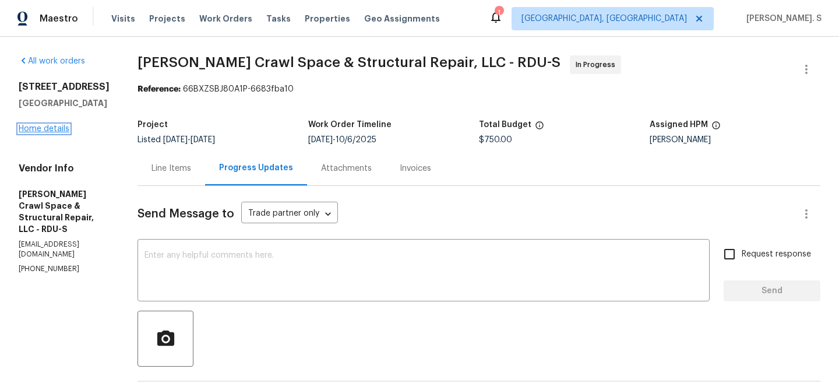
click at [66, 126] on link "Home details" at bounding box center [44, 129] width 51 height 8
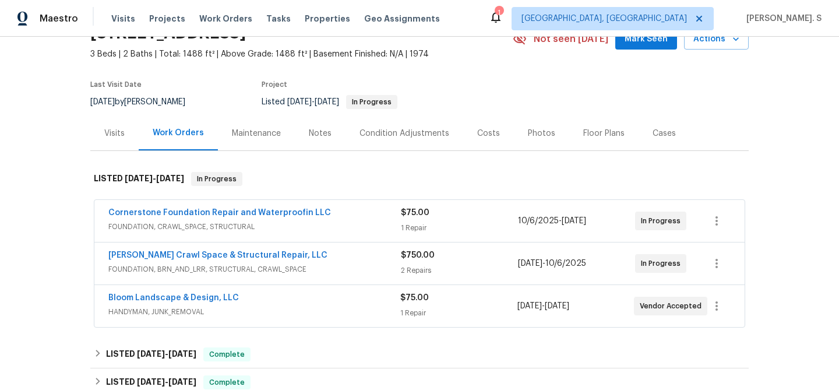
scroll to position [116, 0]
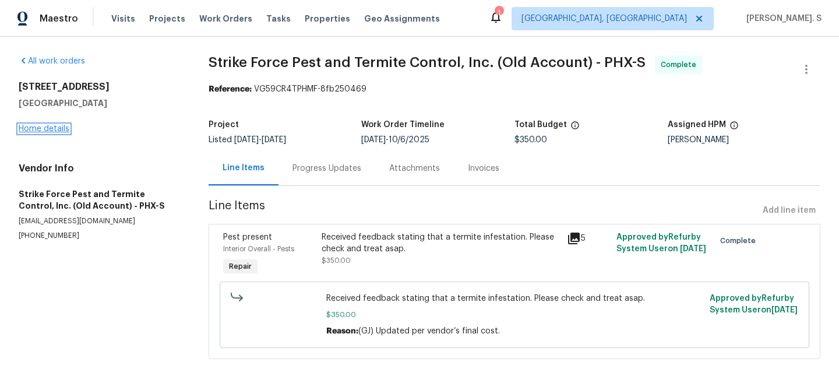
click at [45, 131] on link "Home details" at bounding box center [44, 129] width 51 height 8
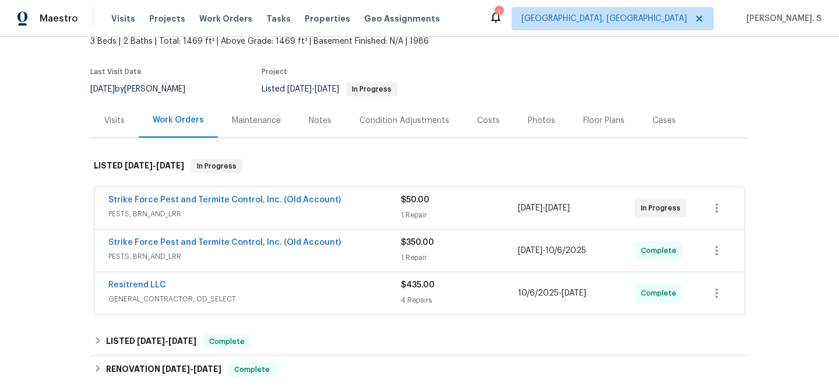
scroll to position [92, 0]
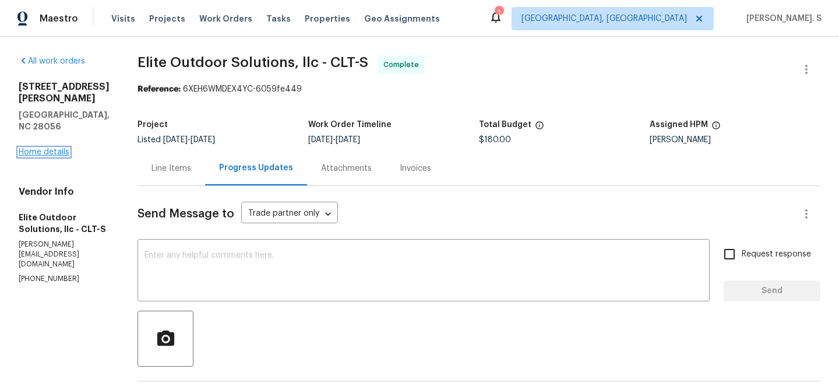
click at [47, 148] on link "Home details" at bounding box center [44, 152] width 51 height 8
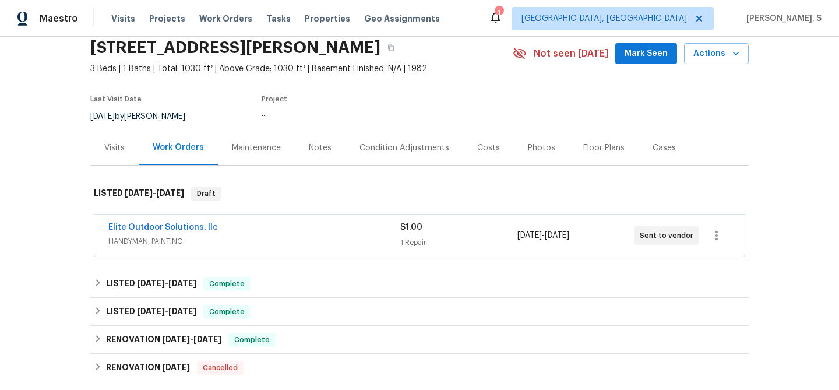
scroll to position [70, 0]
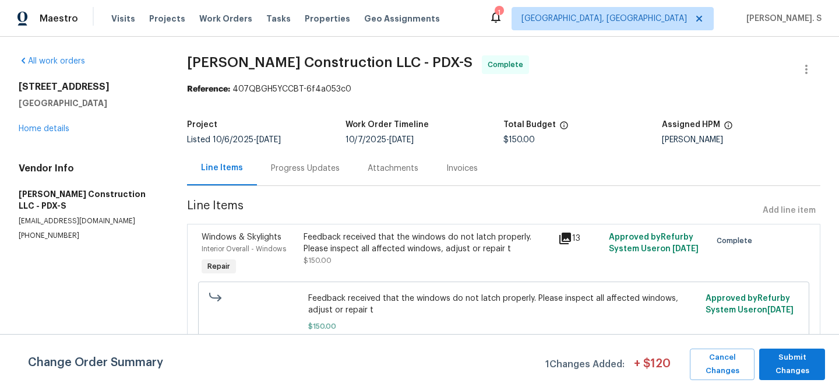
click at [26, 133] on div "[STREET_ADDRESS] Home details" at bounding box center [89, 108] width 140 height 54
click at [18, 127] on div "All work orders [STREET_ADDRESS] Home details Vendor Info [PERSON_NAME] Constru…" at bounding box center [419, 220] width 839 height 366
click at [48, 125] on link "Home details" at bounding box center [44, 129] width 51 height 8
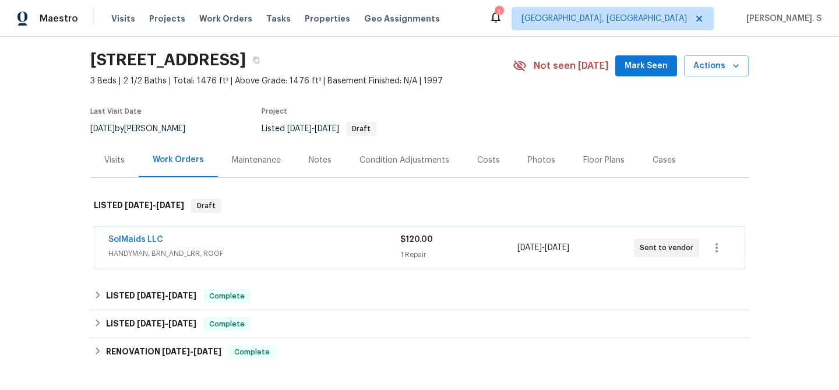
scroll to position [54, 0]
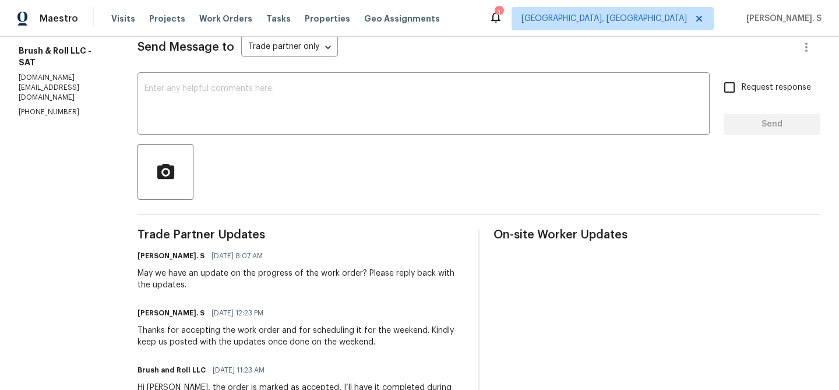
scroll to position [167, 0]
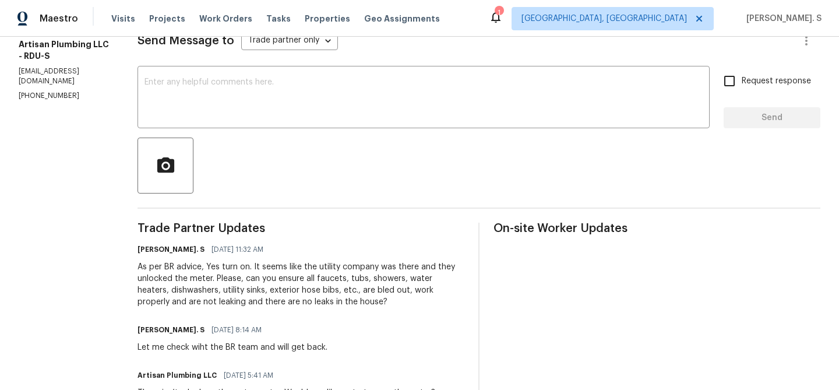
scroll to position [181, 0]
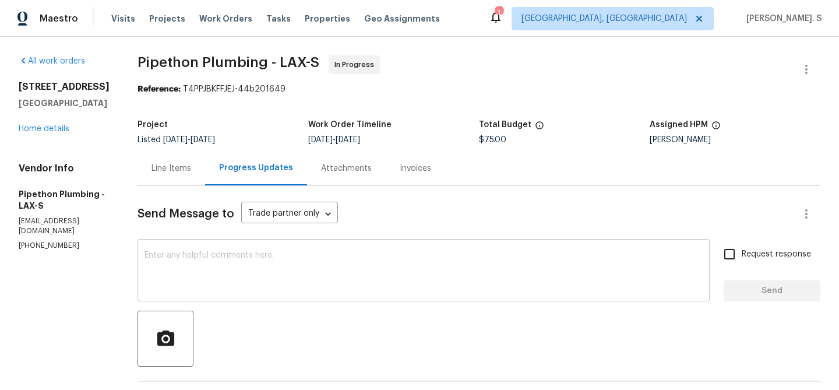
click at [233, 268] on textarea at bounding box center [423, 271] width 558 height 41
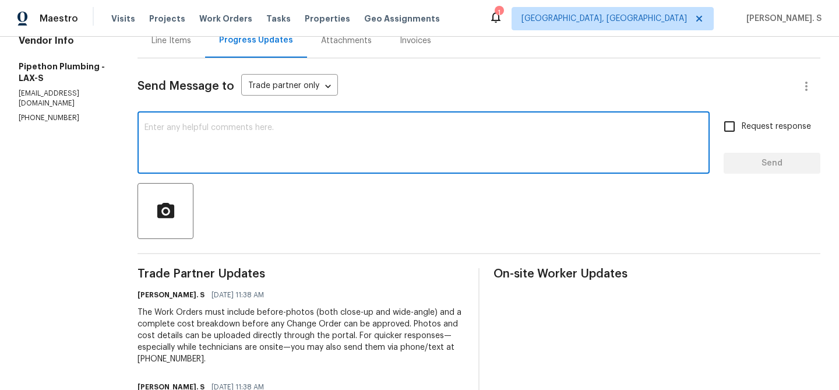
scroll to position [134, 0]
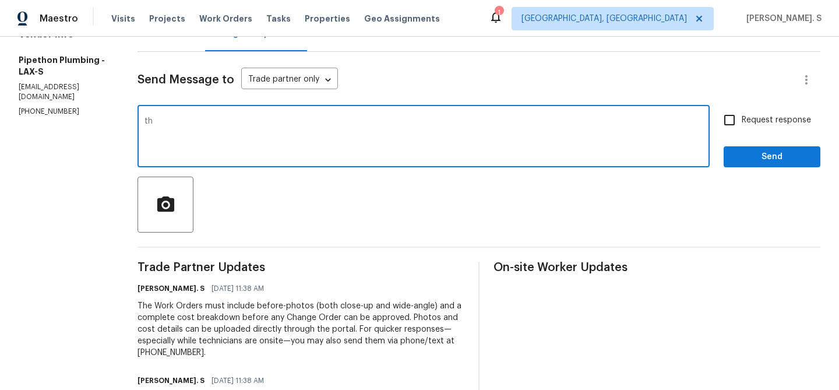
type textarea "t"
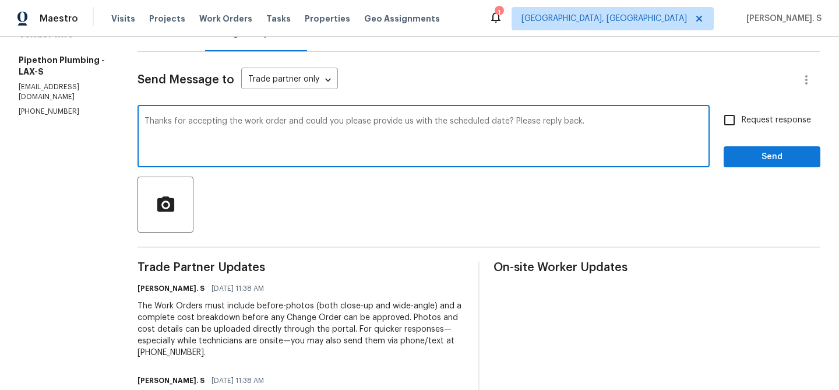
type textarea "Thanks for accepting the work order and could you please provide us with the sc…"
click at [761, 122] on span "Request response" at bounding box center [775, 120] width 69 height 12
click at [741, 122] on input "Request response" at bounding box center [729, 120] width 24 height 24
checkbox input "true"
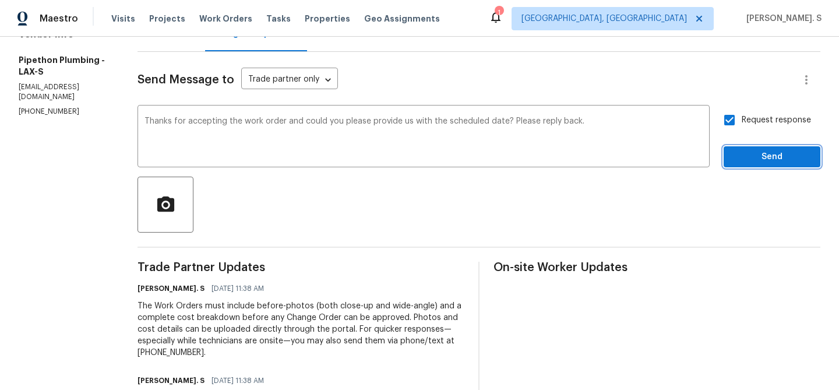
click at [750, 160] on span "Send" at bounding box center [772, 157] width 78 height 15
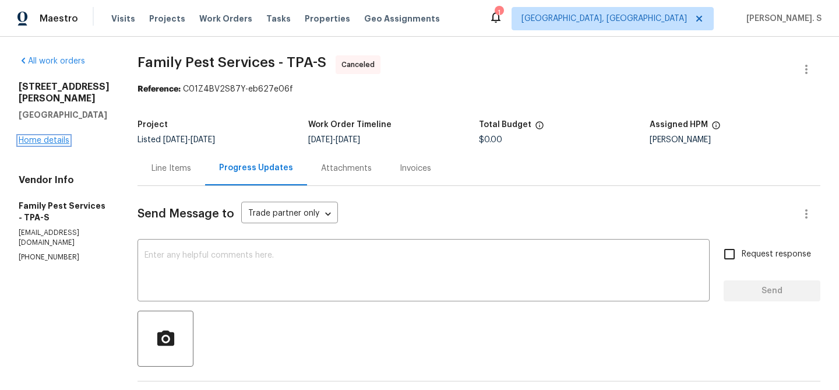
click at [32, 136] on link "Home details" at bounding box center [44, 140] width 51 height 8
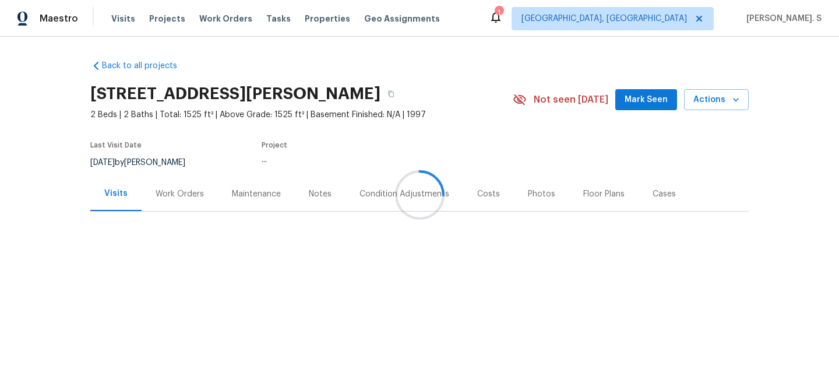
click at [141, 171] on div "Last Visit Date 9/26/2025 by Matt Bohlinger Project ..." at bounding box center [287, 156] width 395 height 42
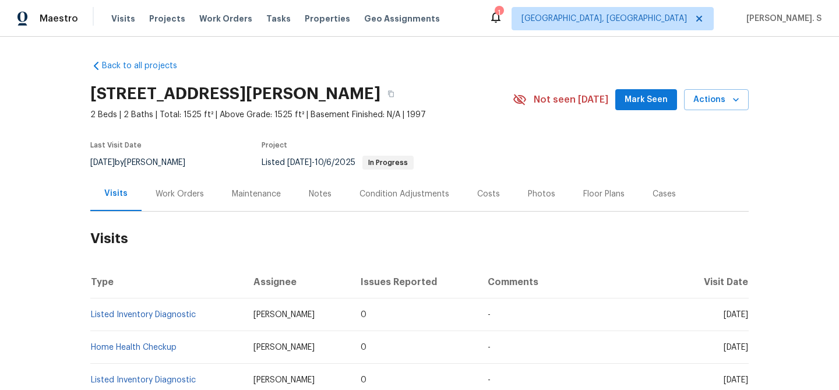
click at [178, 187] on div "Work Orders" at bounding box center [180, 193] width 76 height 34
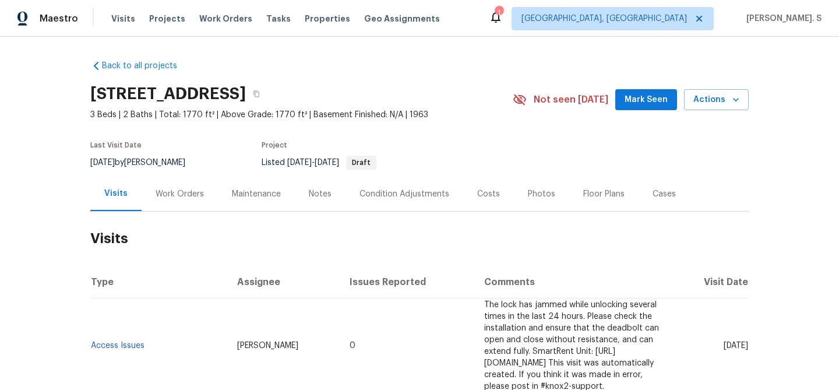
click at [171, 200] on div "Work Orders" at bounding box center [180, 193] width 76 height 34
